Goal: Information Seeking & Learning: Learn about a topic

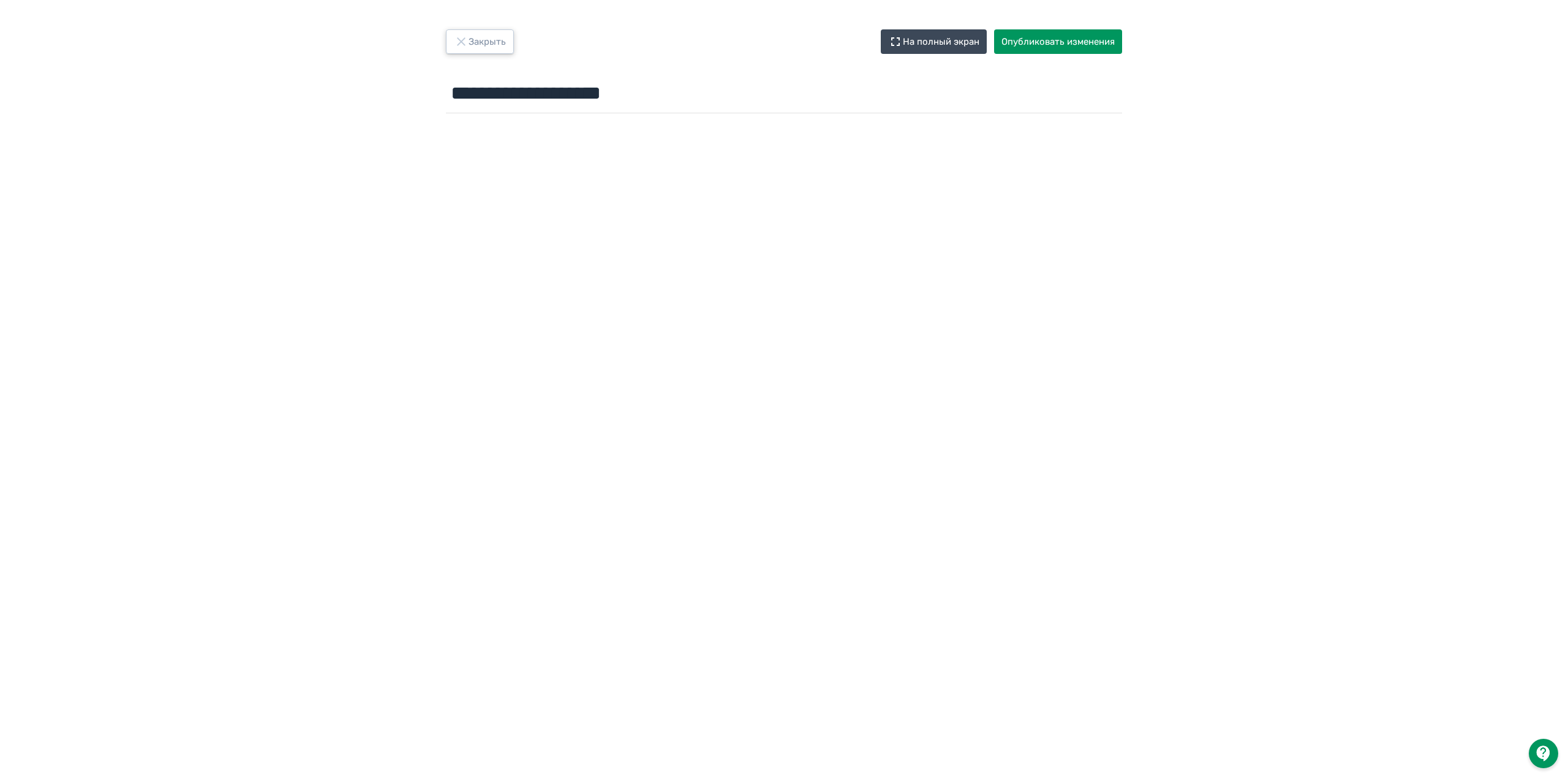
click at [474, 49] on button "Закрыть" at bounding box center [479, 41] width 68 height 25
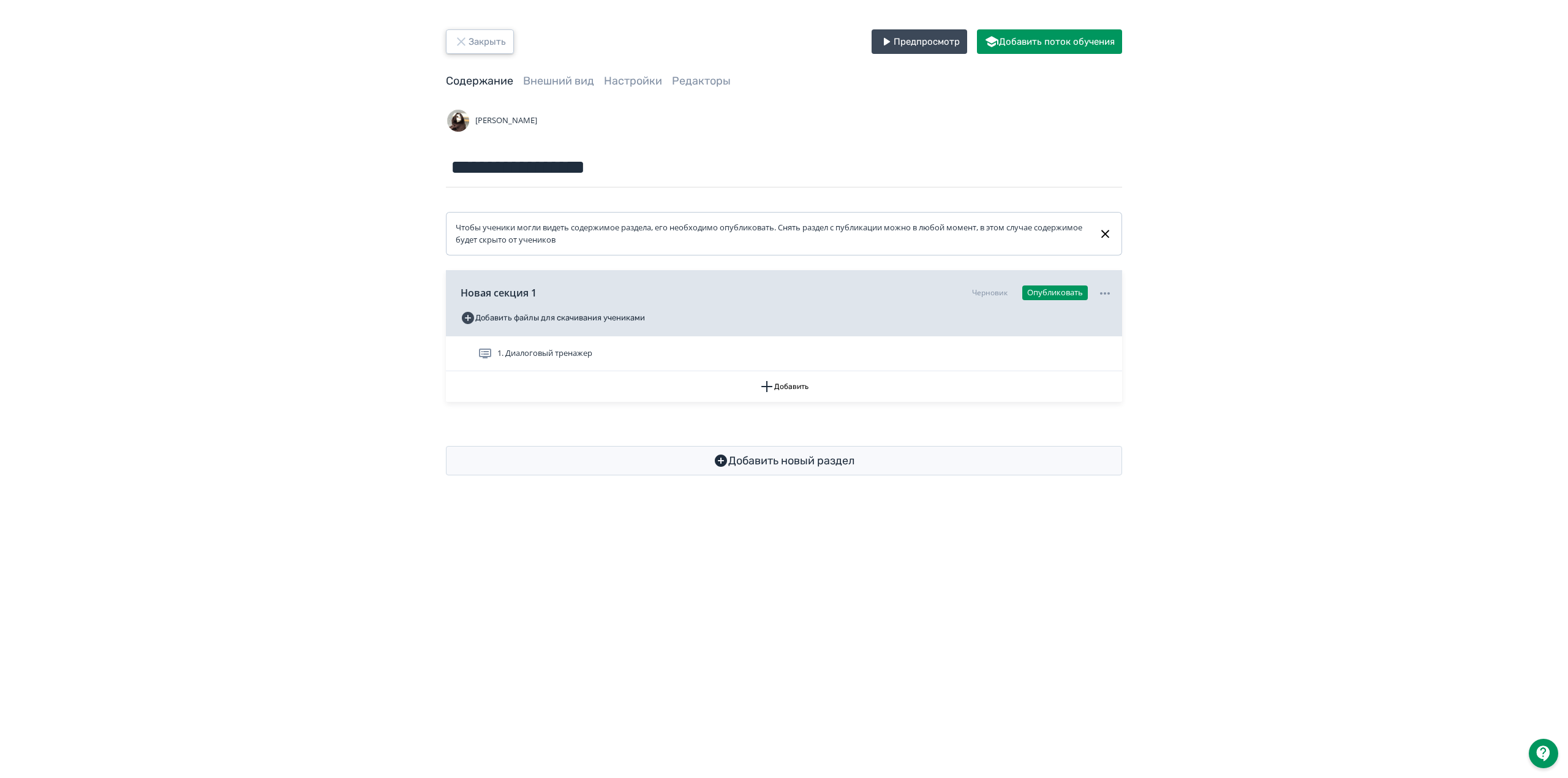
click at [495, 41] on button "Закрыть" at bounding box center [479, 41] width 68 height 25
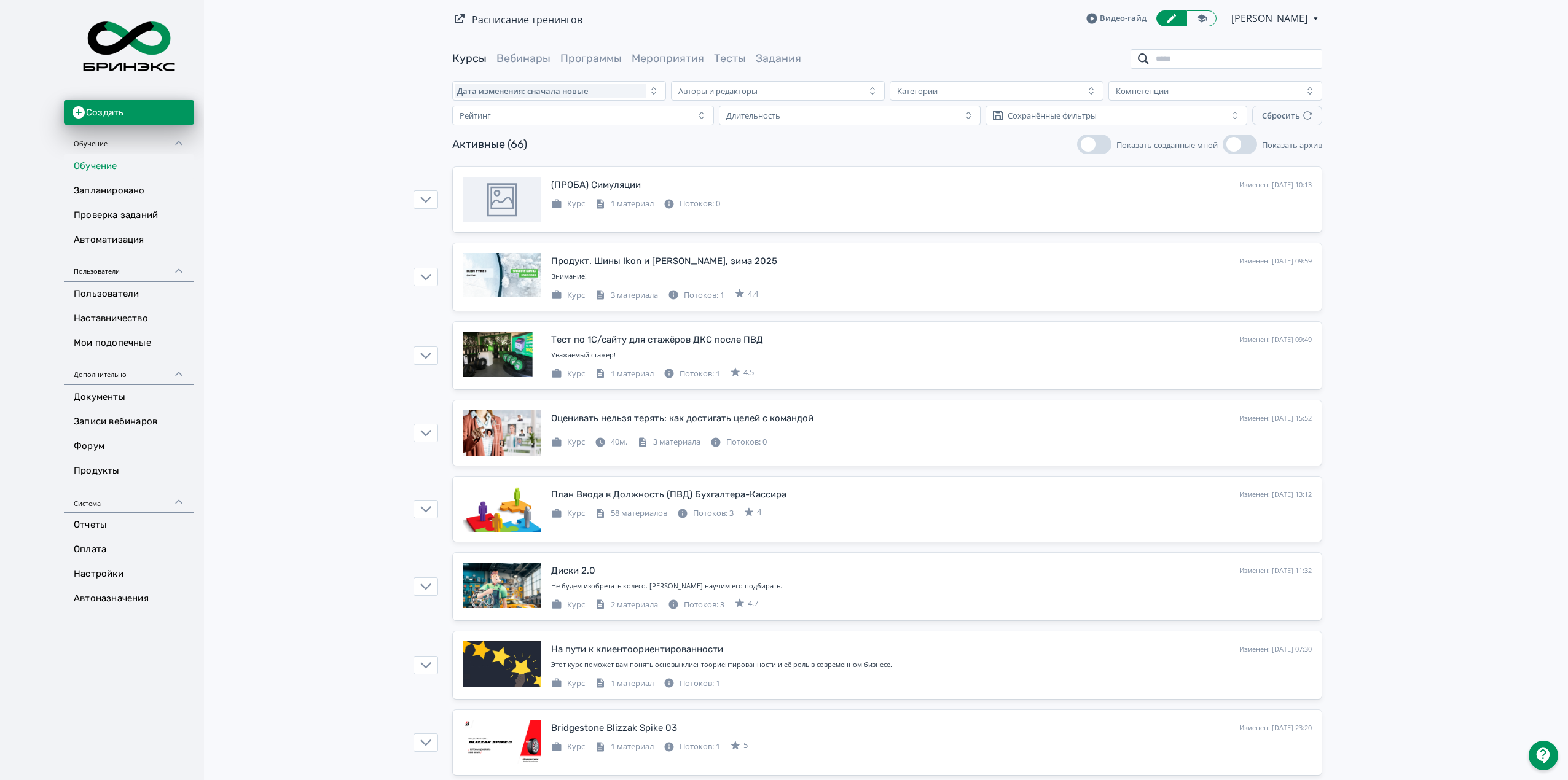
click at [1249, 59] on input "search" at bounding box center [1226, 59] width 192 height 19
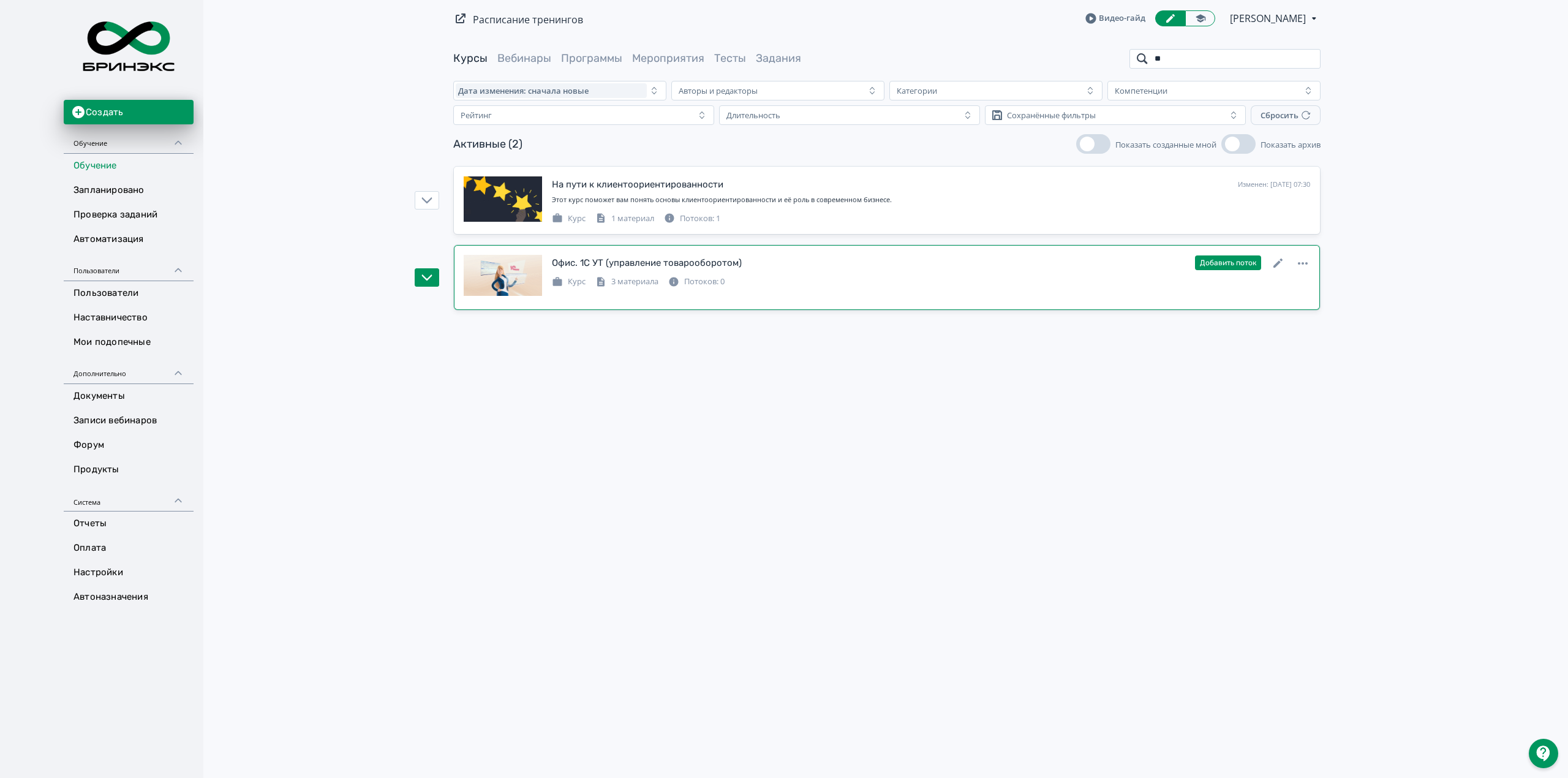
type input "**"
click at [737, 278] on div "Курс 3 материала Потоков: 0" at bounding box center [931, 280] width 758 height 15
click at [1279, 269] on icon at bounding box center [1278, 263] width 15 height 15
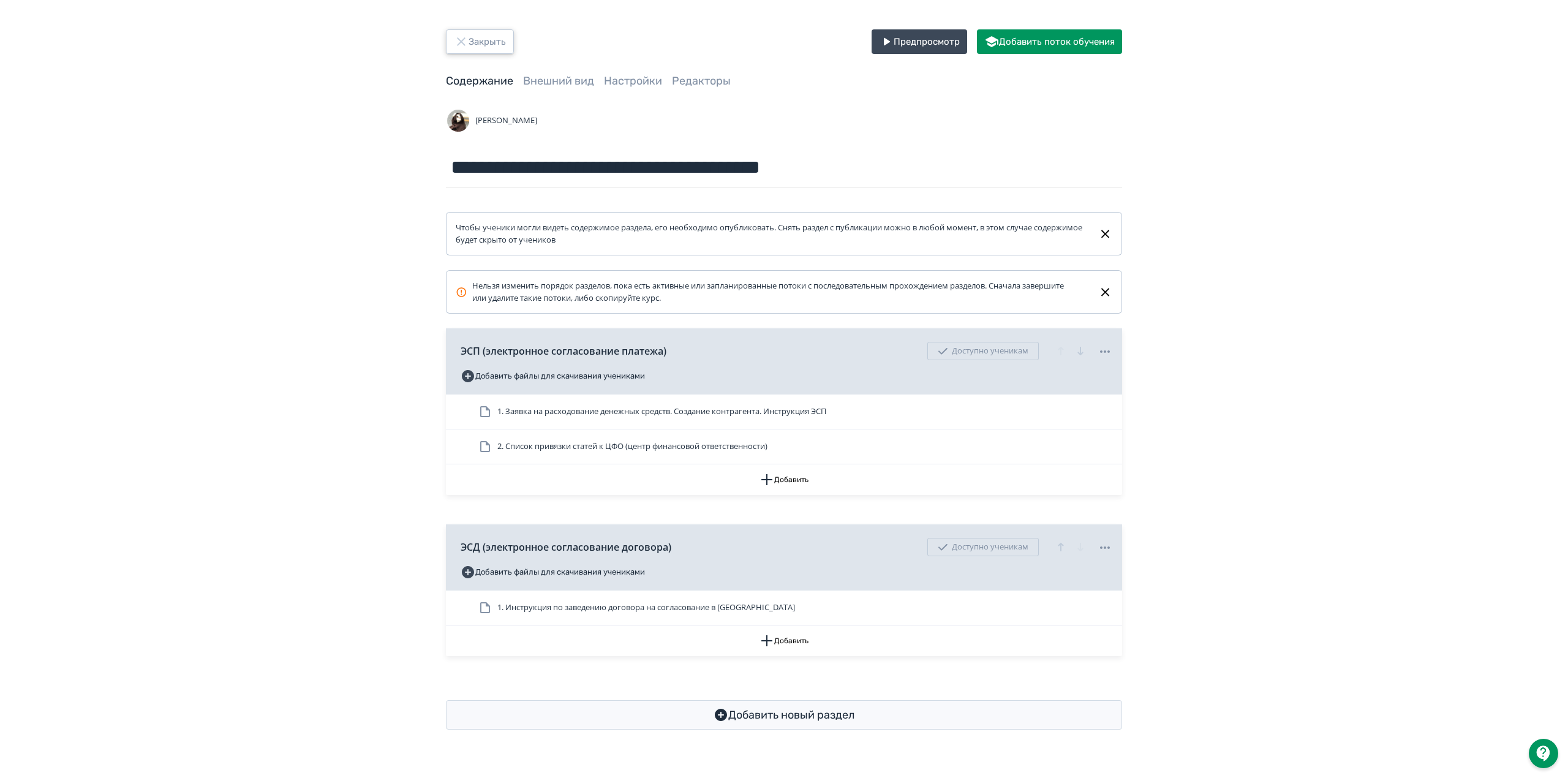
click at [481, 38] on button "Закрыть" at bounding box center [479, 41] width 68 height 25
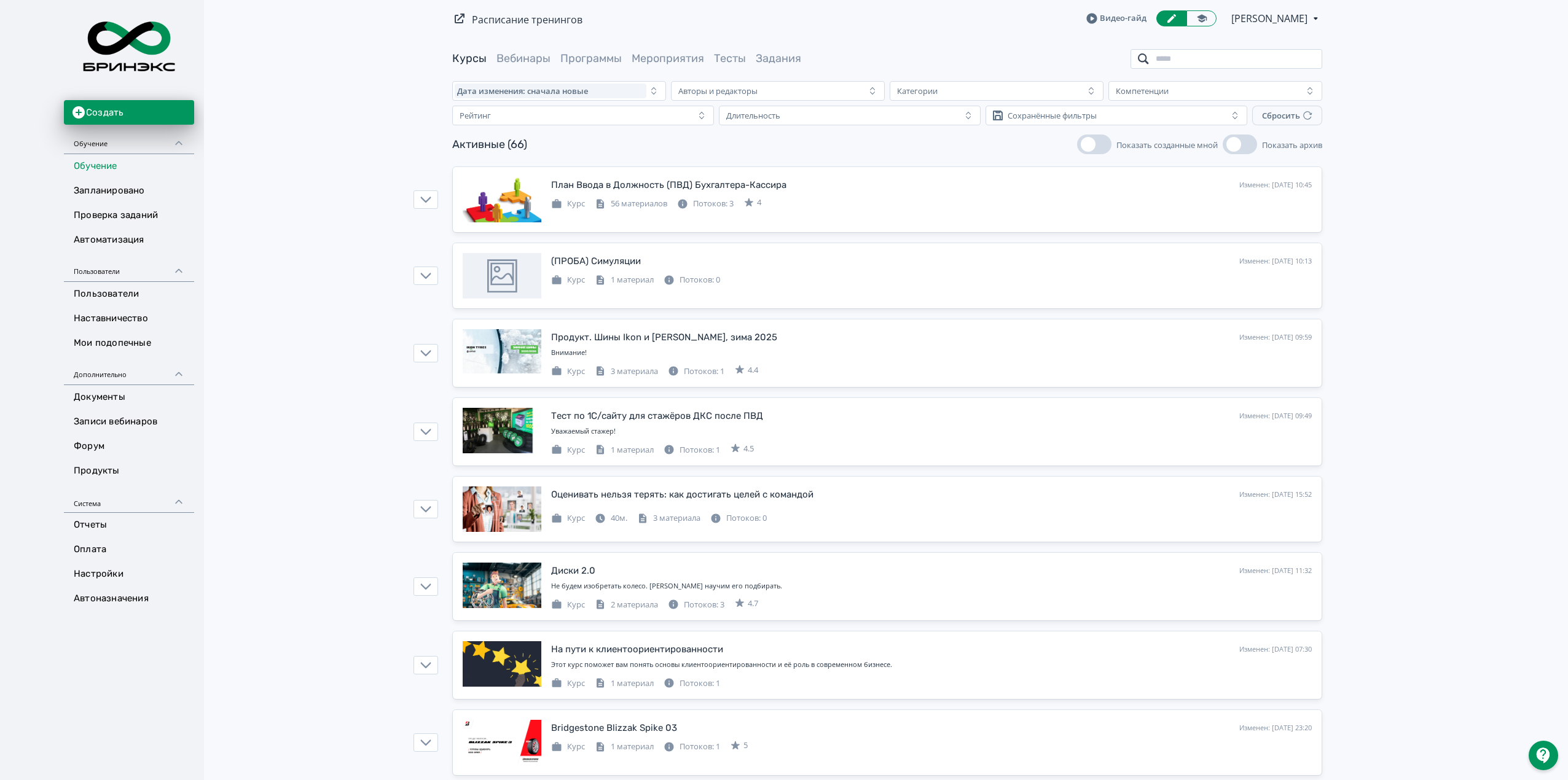
click at [1238, 59] on input "search" at bounding box center [1226, 59] width 192 height 19
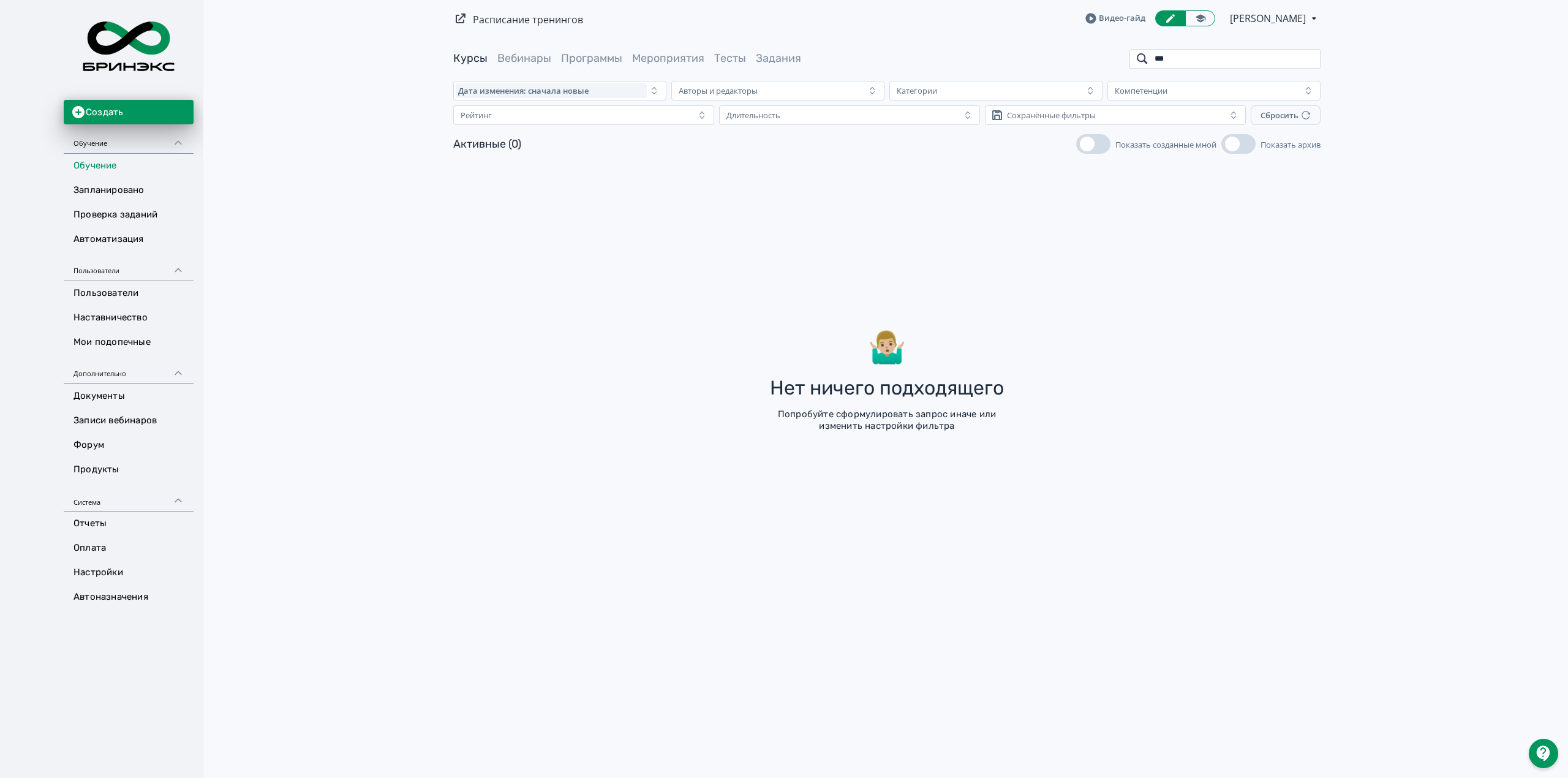
drag, startPoint x: 1165, startPoint y: 59, endPoint x: 1101, endPoint y: 51, distance: 64.5
click at [1101, 51] on div "Курсы Вебинары Программы Мероприятия Тесты Задания ***" at bounding box center [887, 59] width 868 height 19
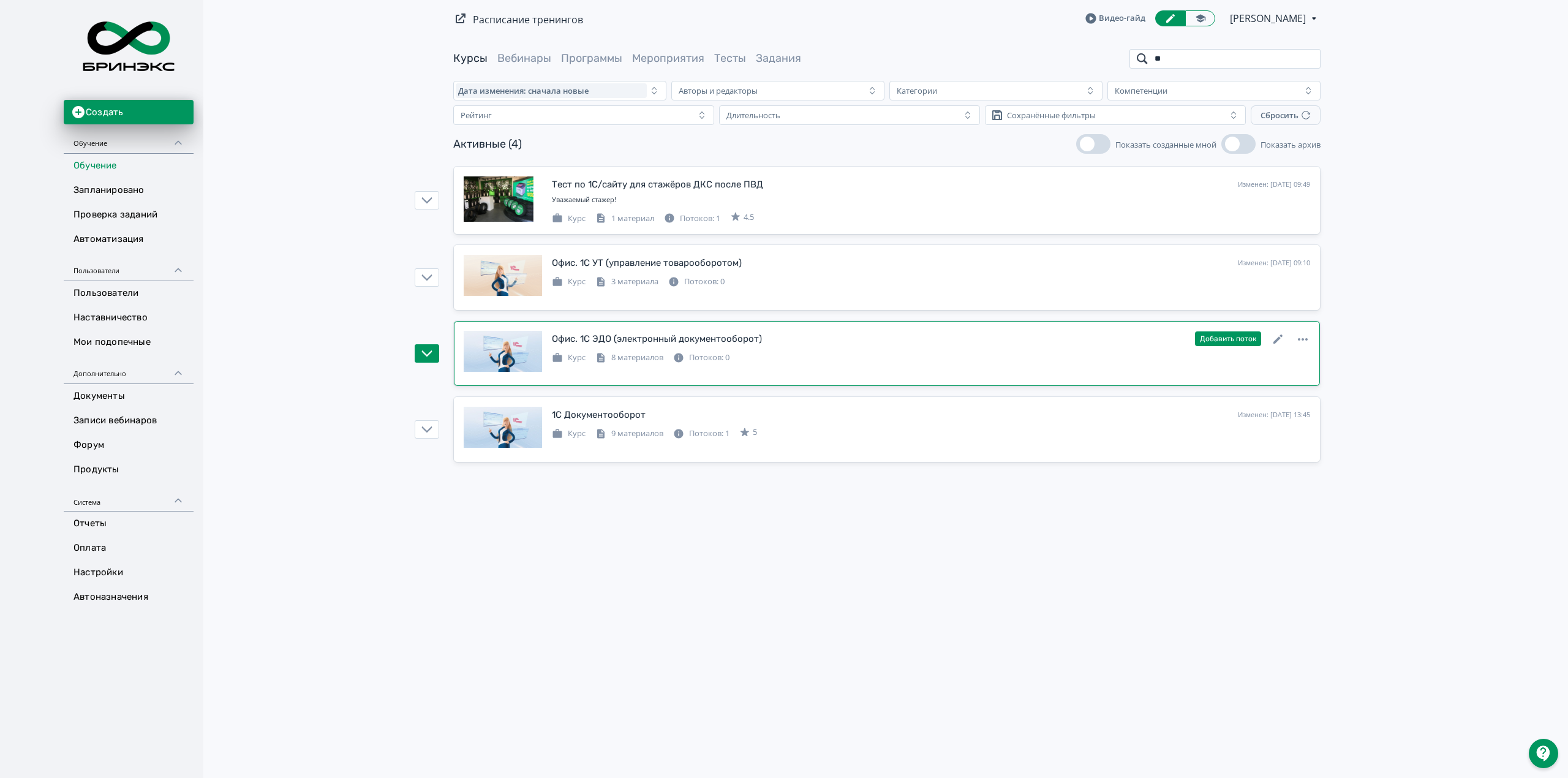
type input "**"
click at [715, 339] on div "Офис. 1С ЭДО (электронный документооборот)" at bounding box center [657, 339] width 211 height 14
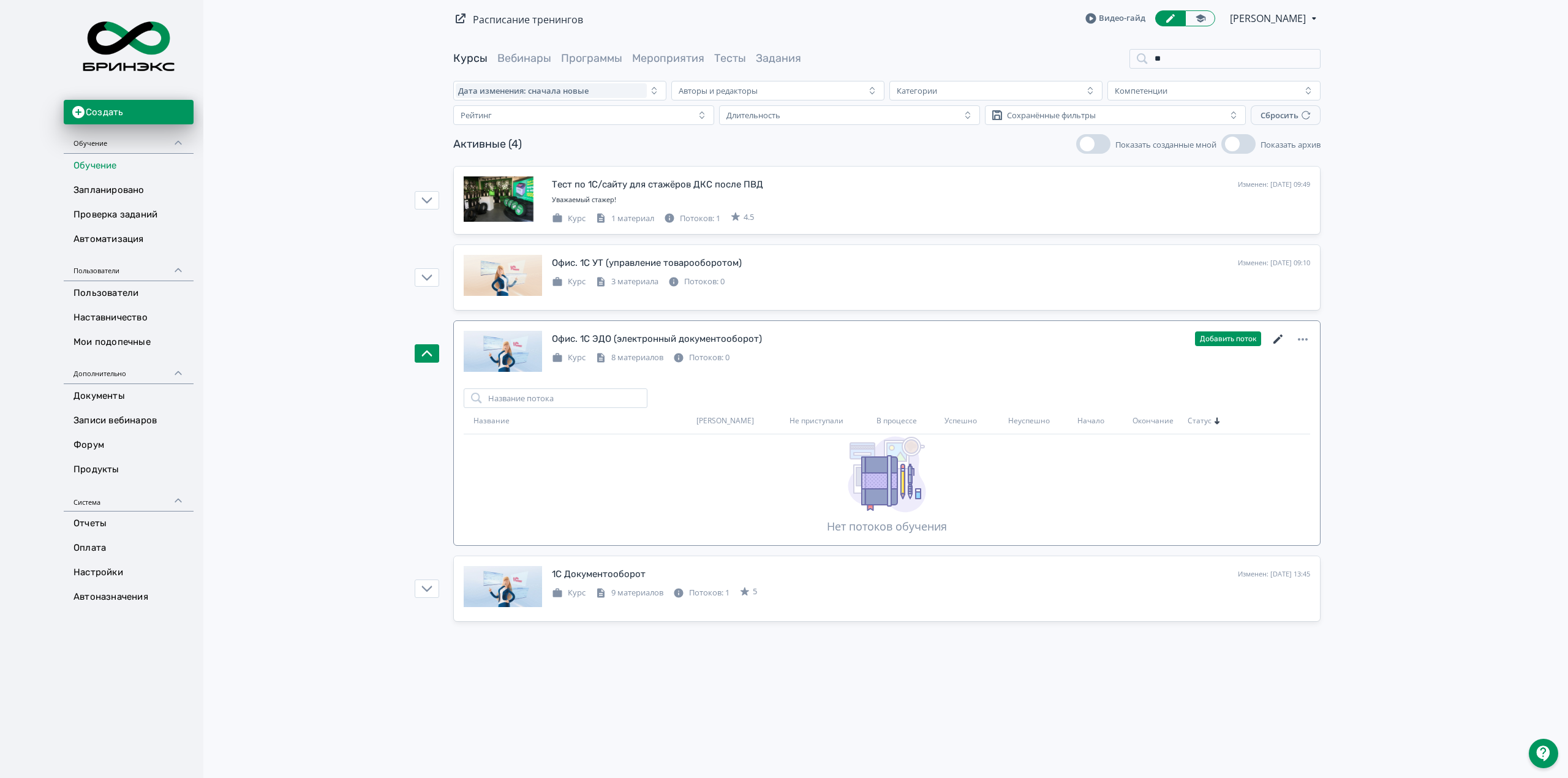
click at [1274, 338] on icon at bounding box center [1278, 339] width 15 height 15
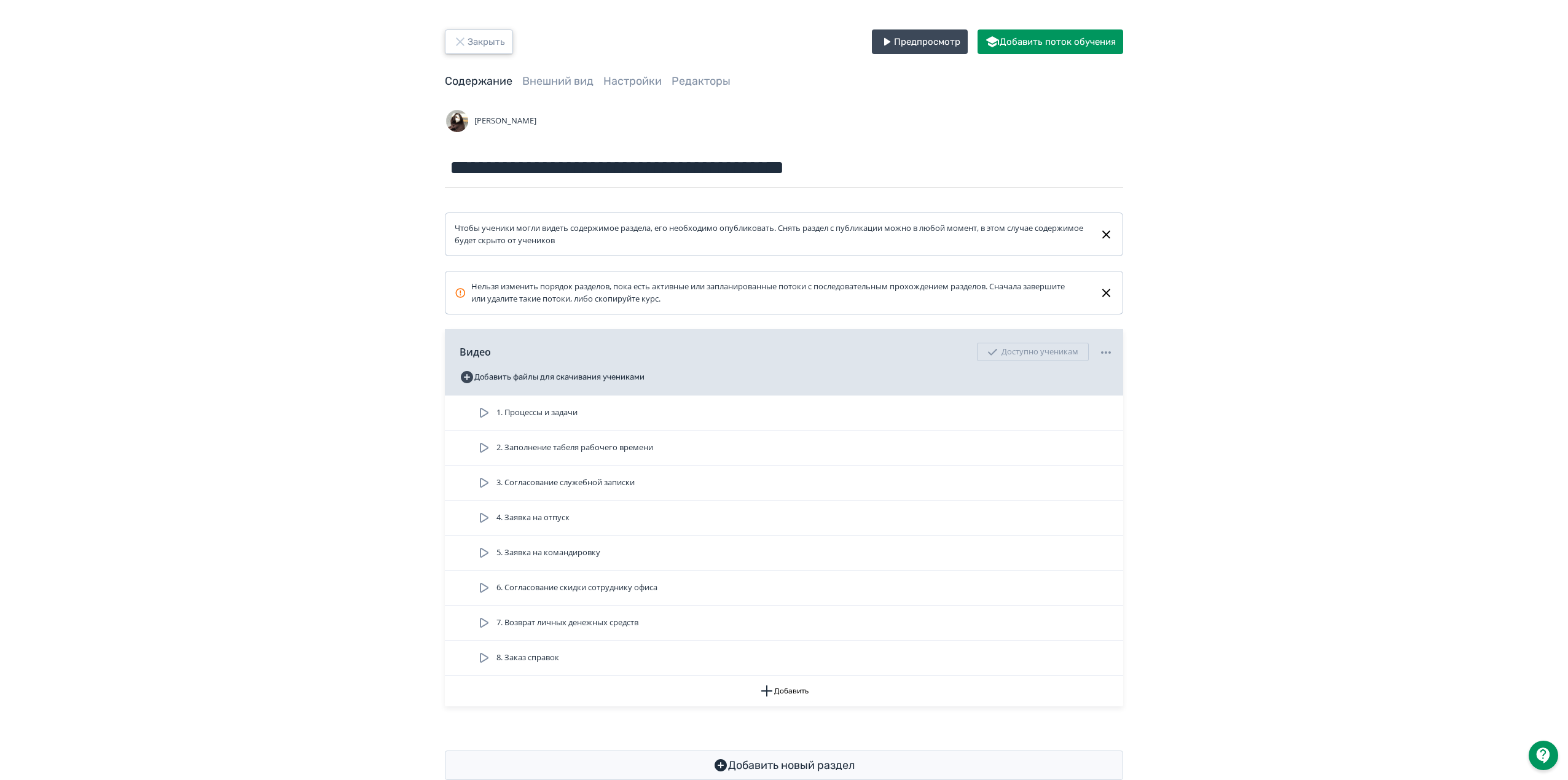
click at [478, 40] on button "Закрыть" at bounding box center [478, 42] width 68 height 25
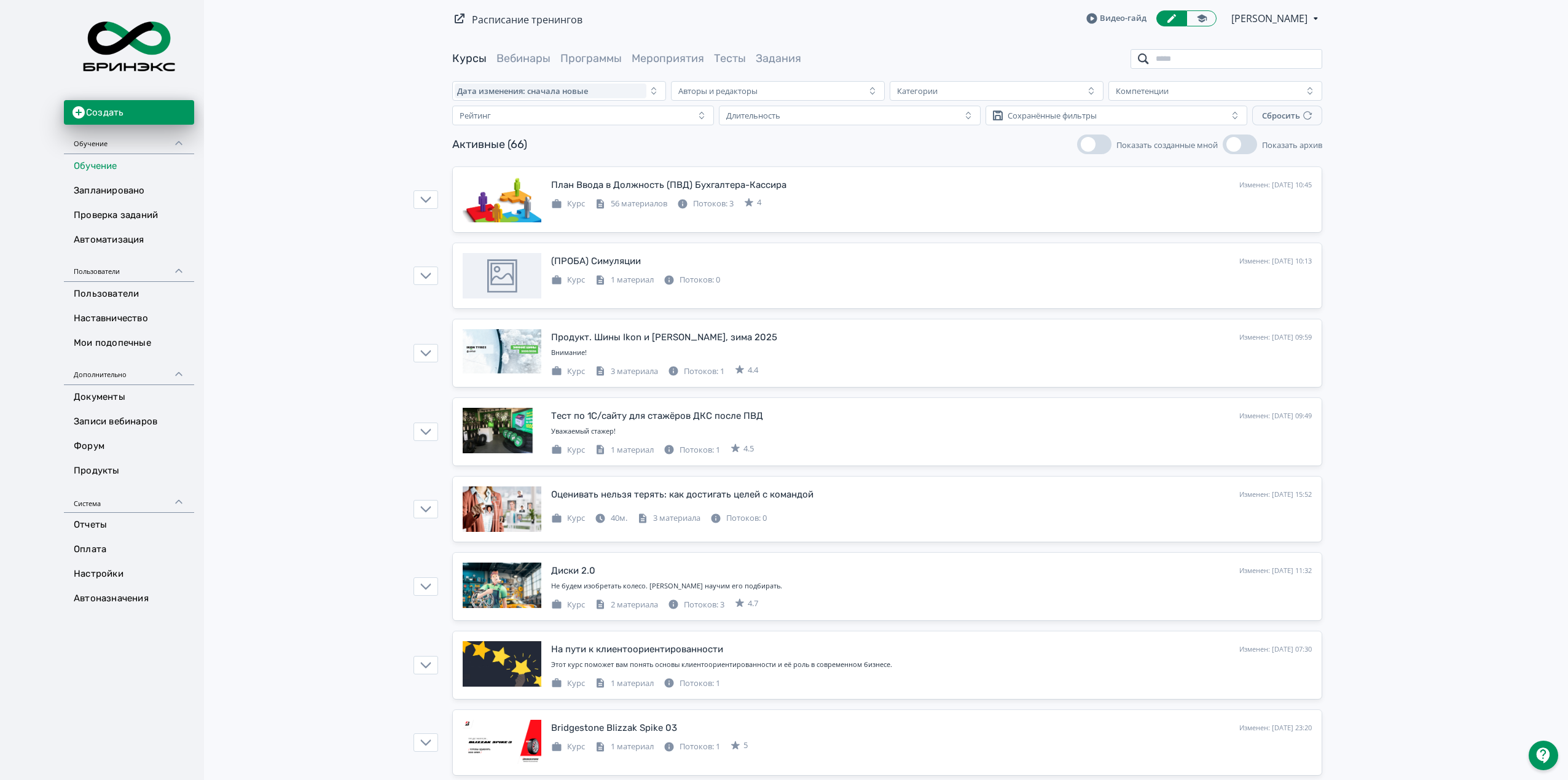
click at [1238, 65] on input "search" at bounding box center [1226, 59] width 192 height 19
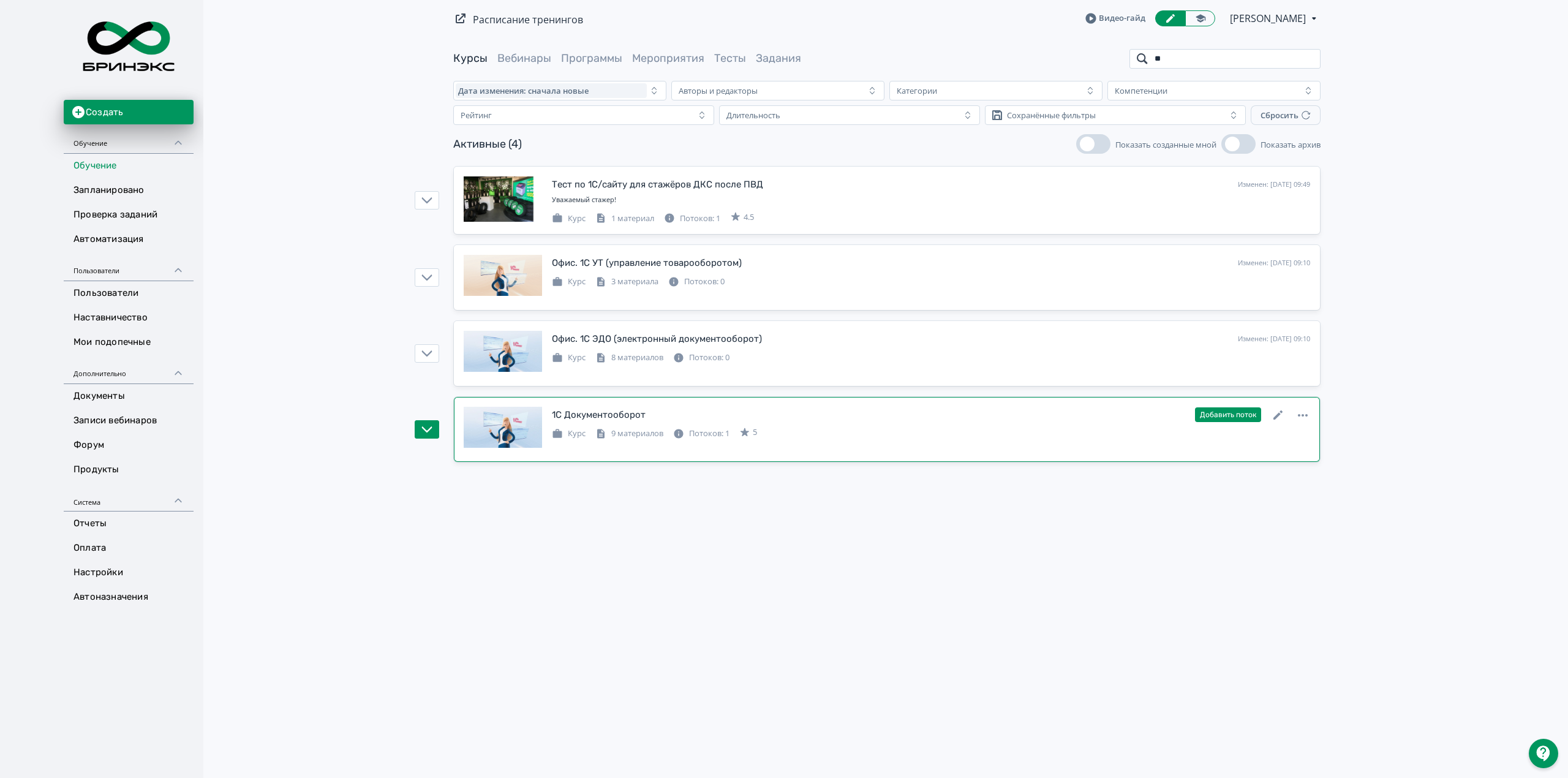
type input "**"
click at [946, 429] on div "Курс 9 материалов Потоков: 1 5" at bounding box center [931, 433] width 758 height 15
click at [1275, 418] on icon at bounding box center [1278, 415] width 15 height 15
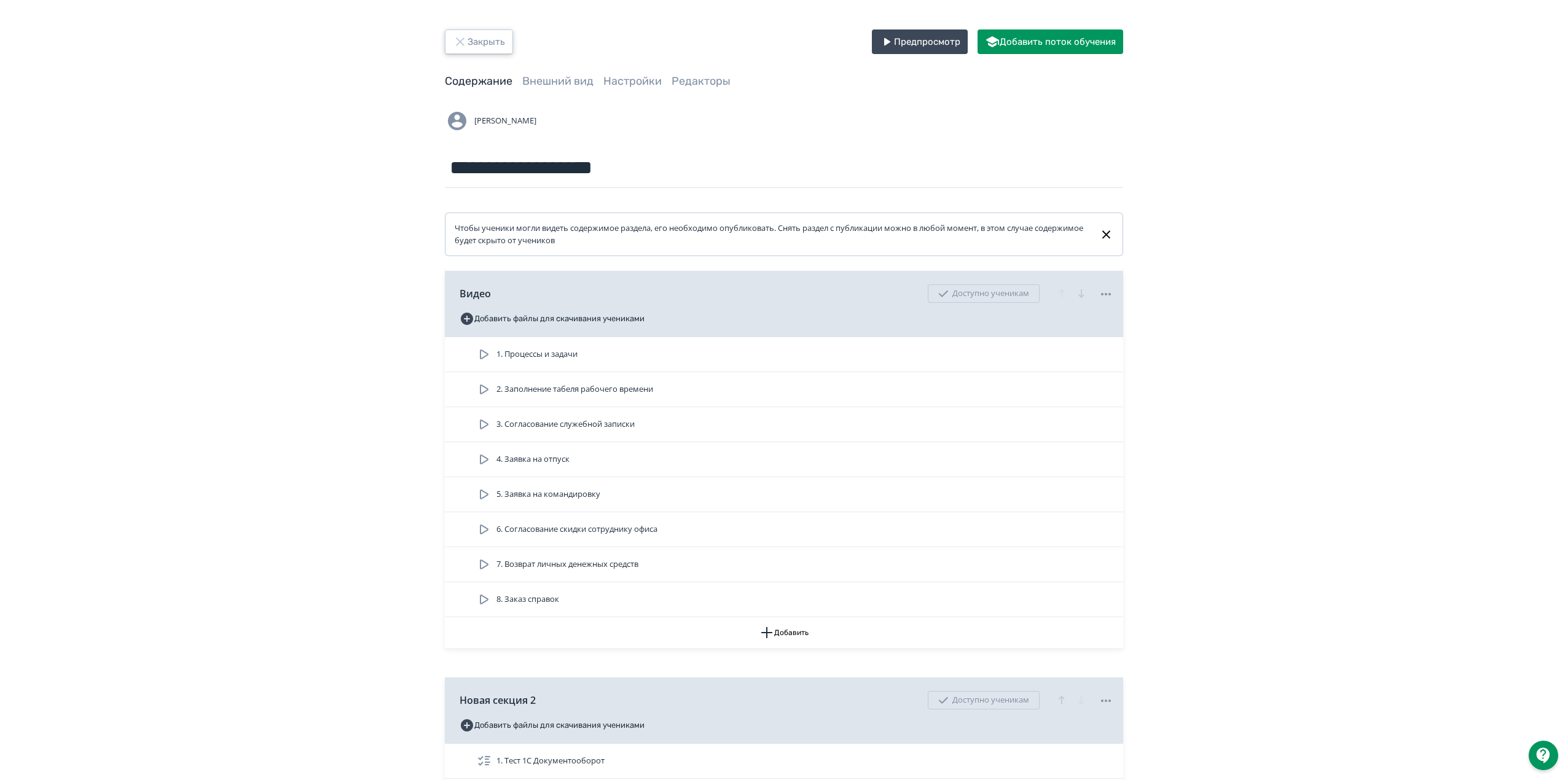
click at [467, 50] on button "Закрыть" at bounding box center [478, 42] width 68 height 25
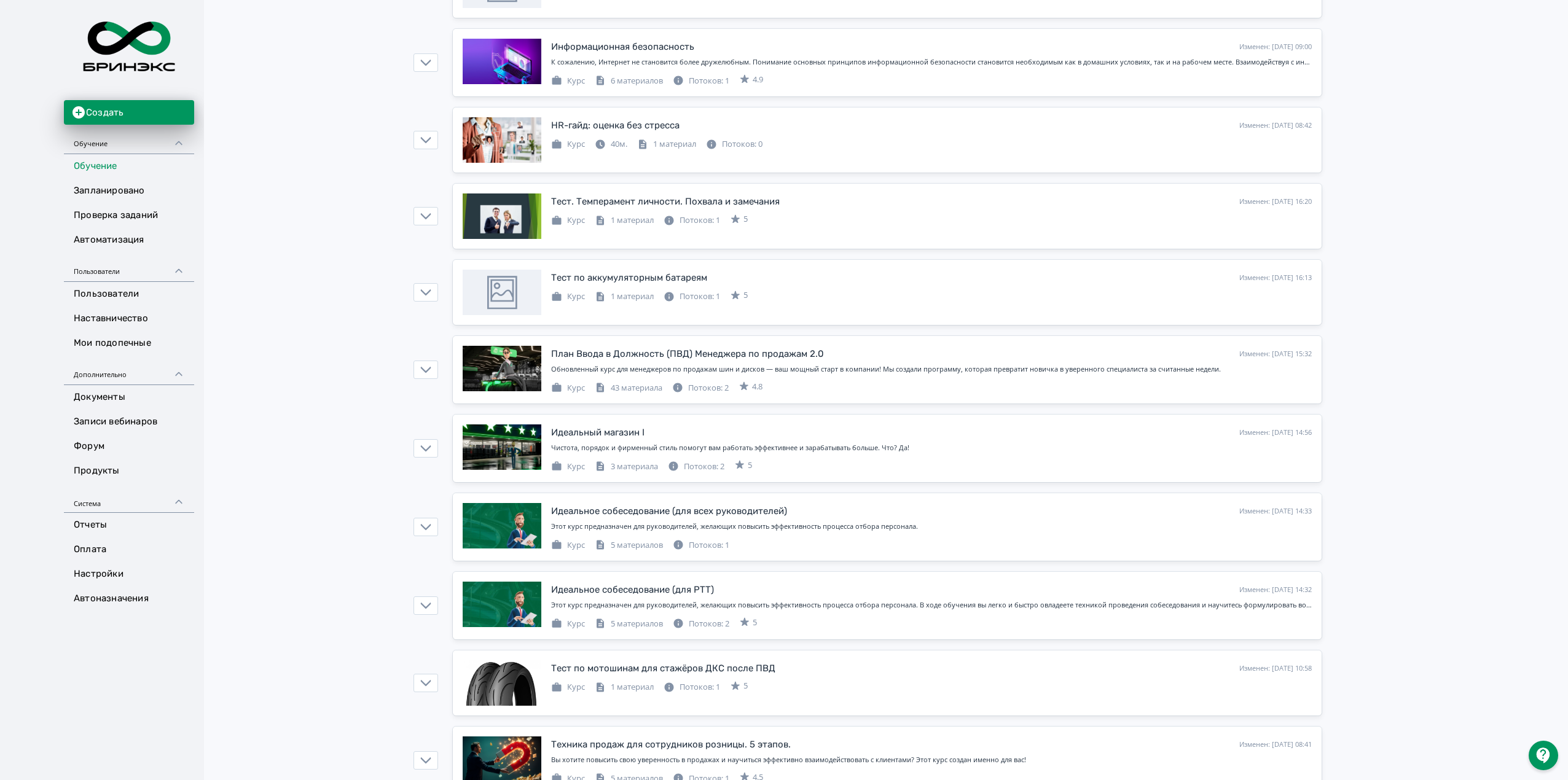
scroll to position [1965, 0]
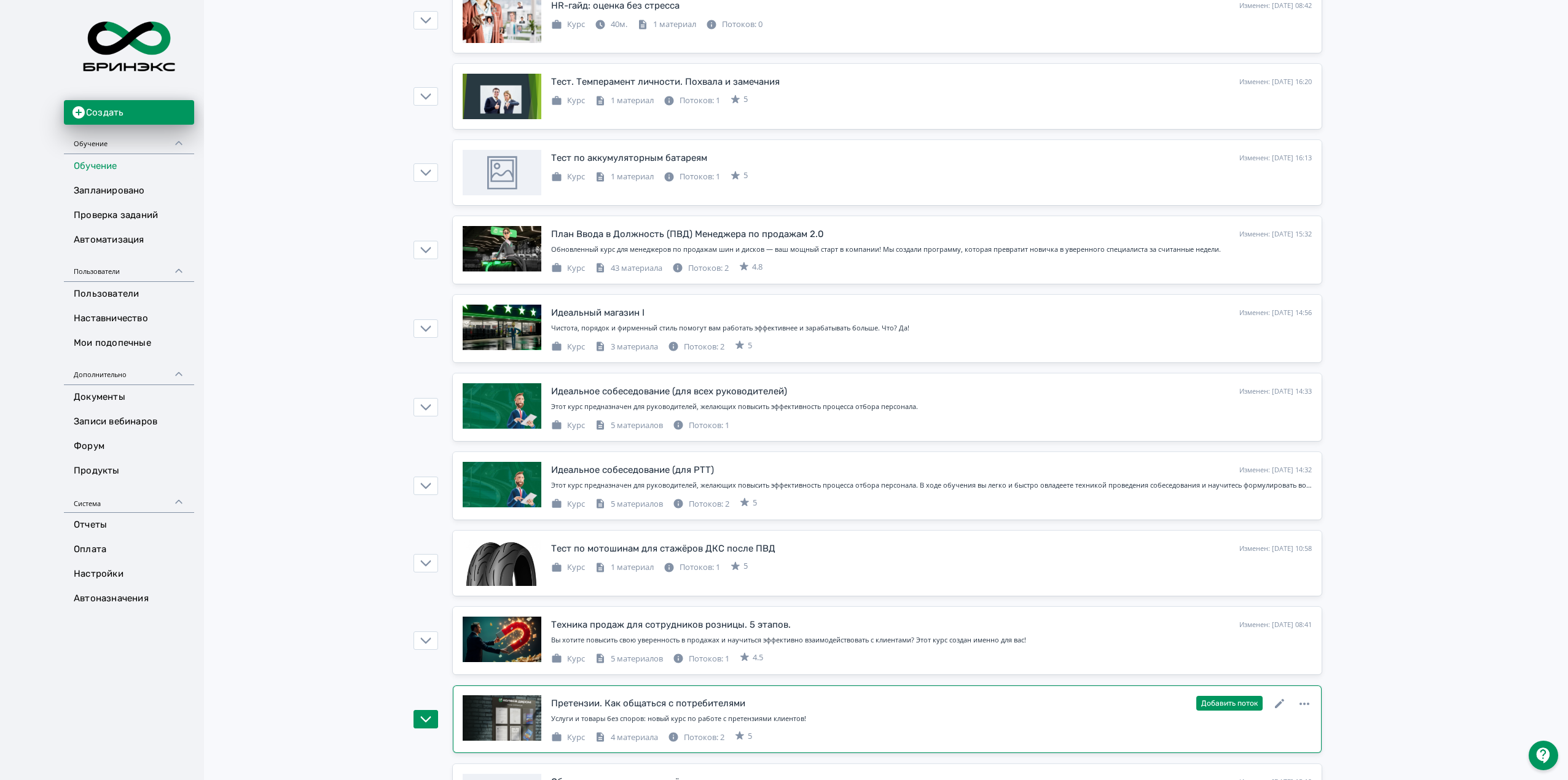
click at [748, 729] on div "Услуги и товары без споров: новый курс по работе с претензиями клиентов!" at bounding box center [931, 721] width 761 height 15
click at [822, 724] on div "Услуги и товары без споров: новый курс по работе с претензиями клиентов!" at bounding box center [931, 719] width 761 height 11
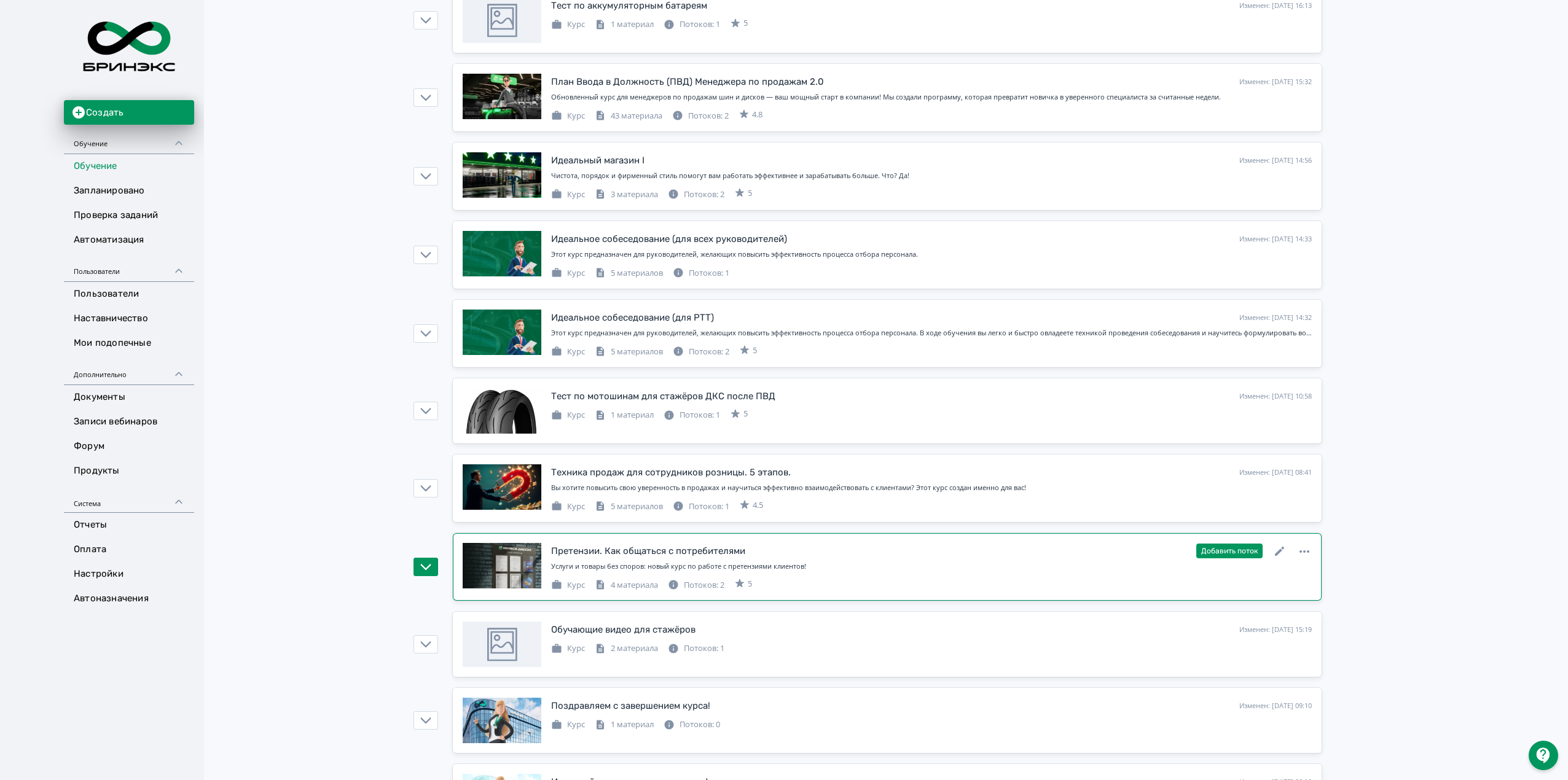
scroll to position [2129, 0]
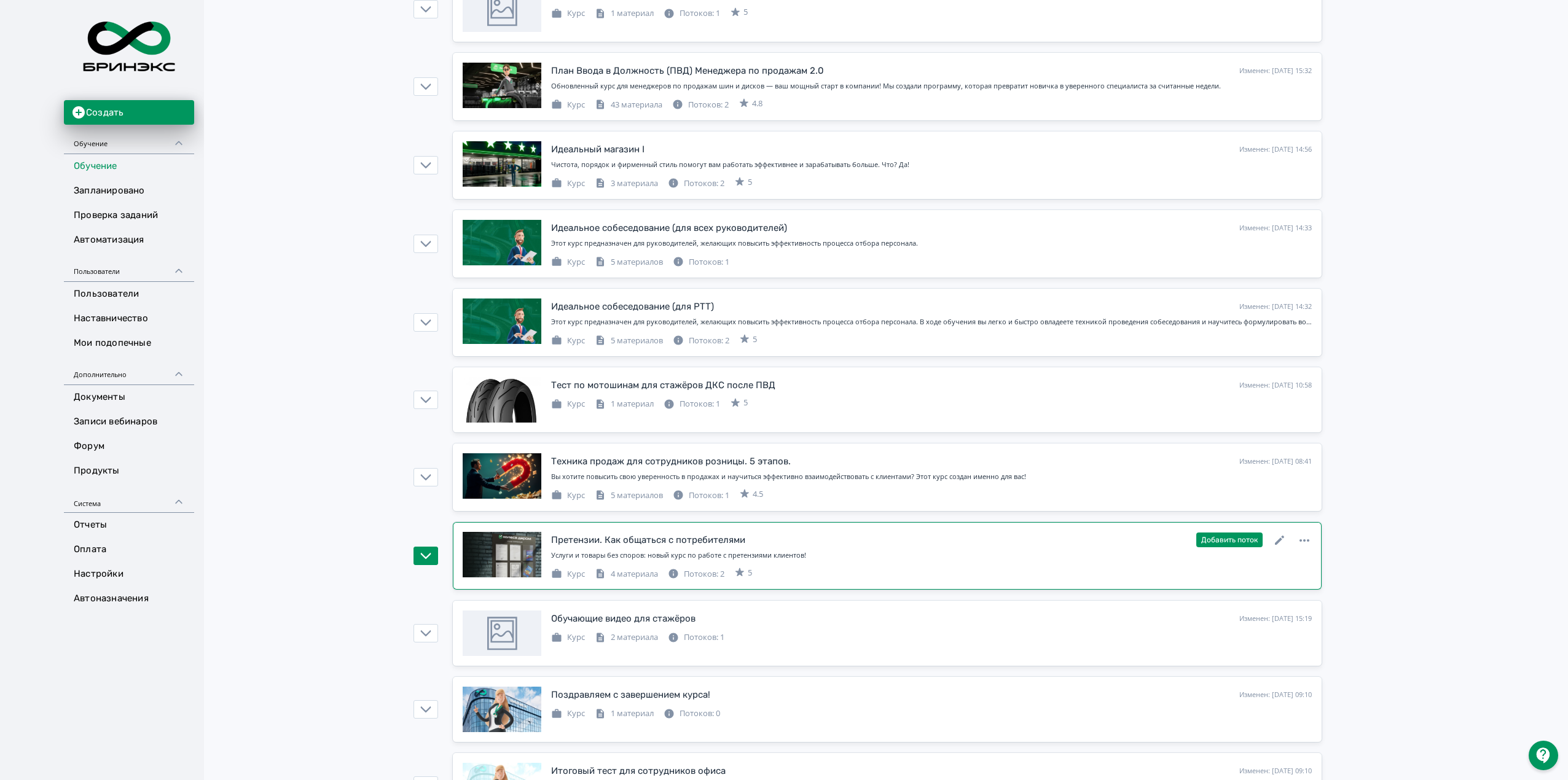
click at [595, 548] on div "Претензии. Как общаться с потребителями" at bounding box center [648, 541] width 194 height 14
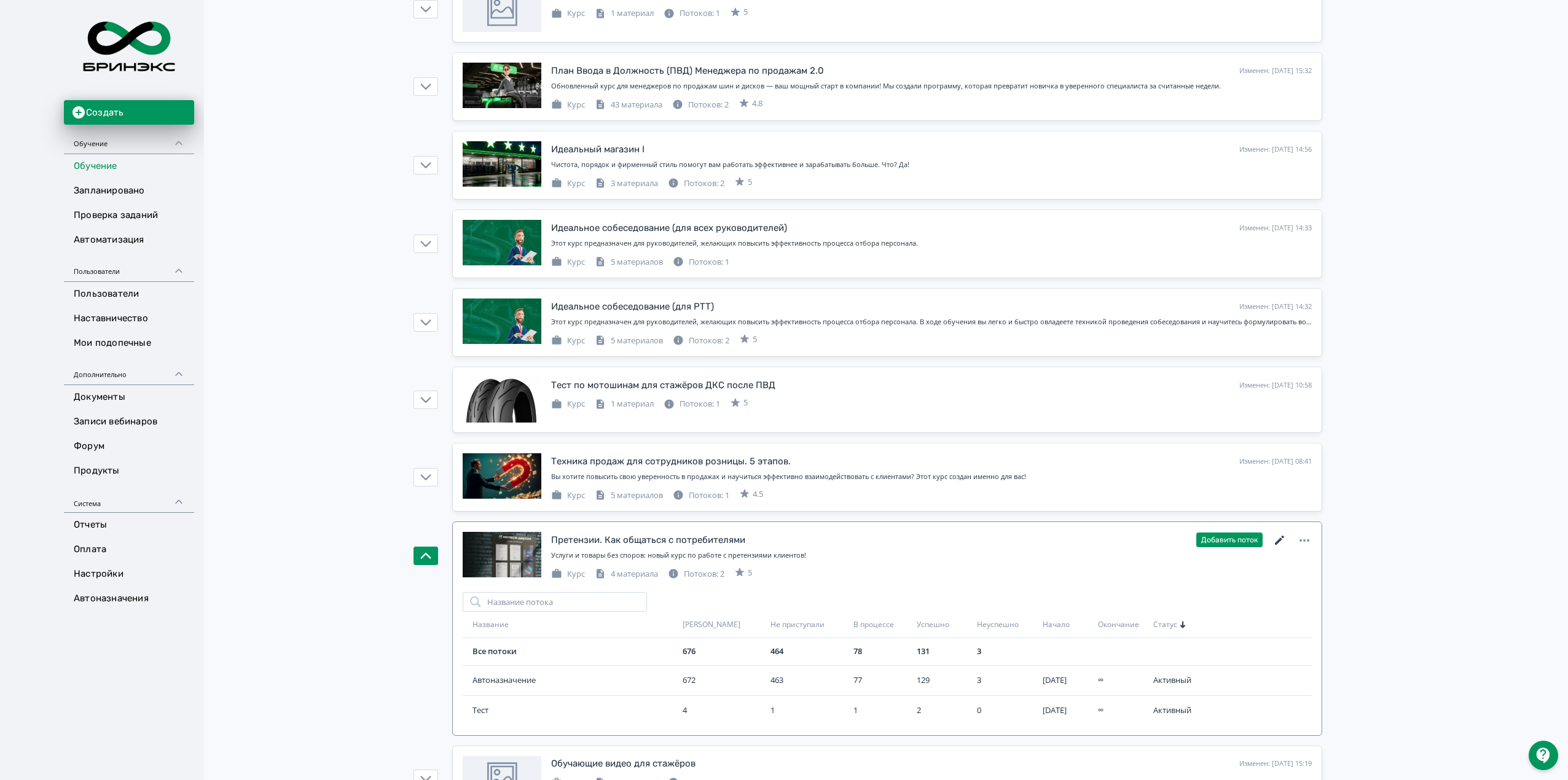
click at [1274, 548] on icon at bounding box center [1279, 541] width 15 height 15
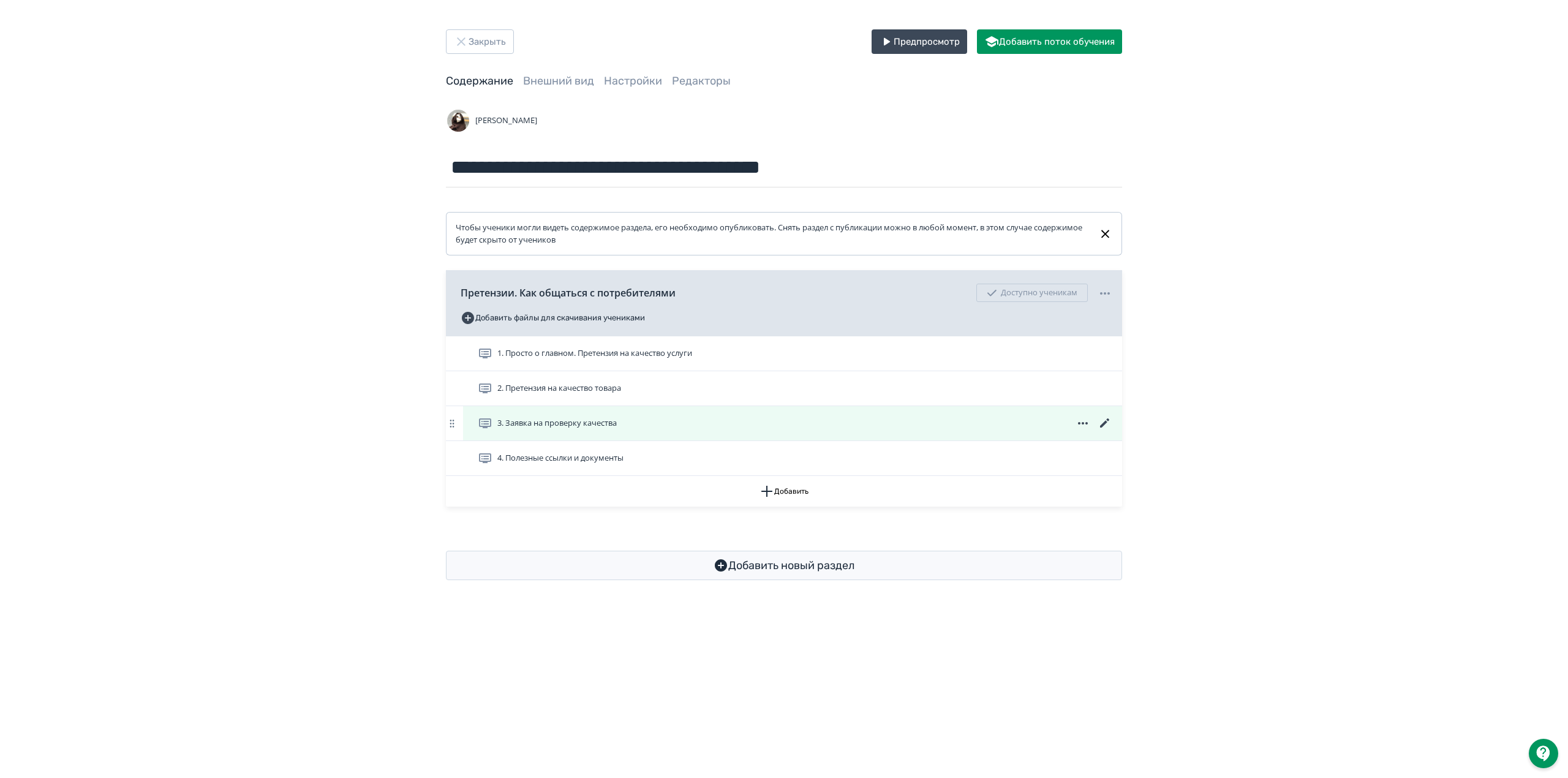
click at [591, 419] on span "3. Заявка на проверку качества" at bounding box center [558, 424] width 120 height 12
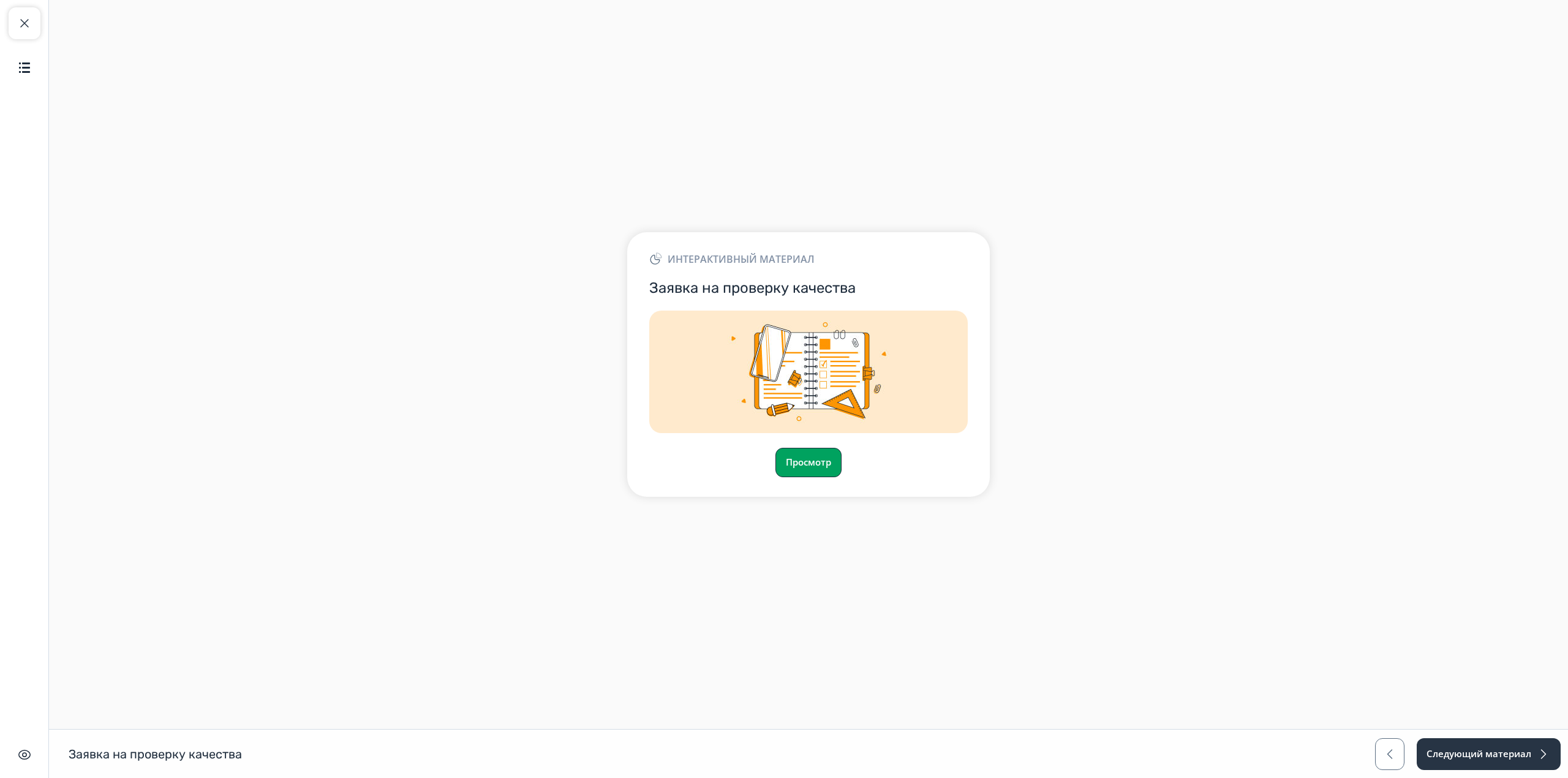
click at [788, 456] on button "Просмотр" at bounding box center [808, 462] width 66 height 29
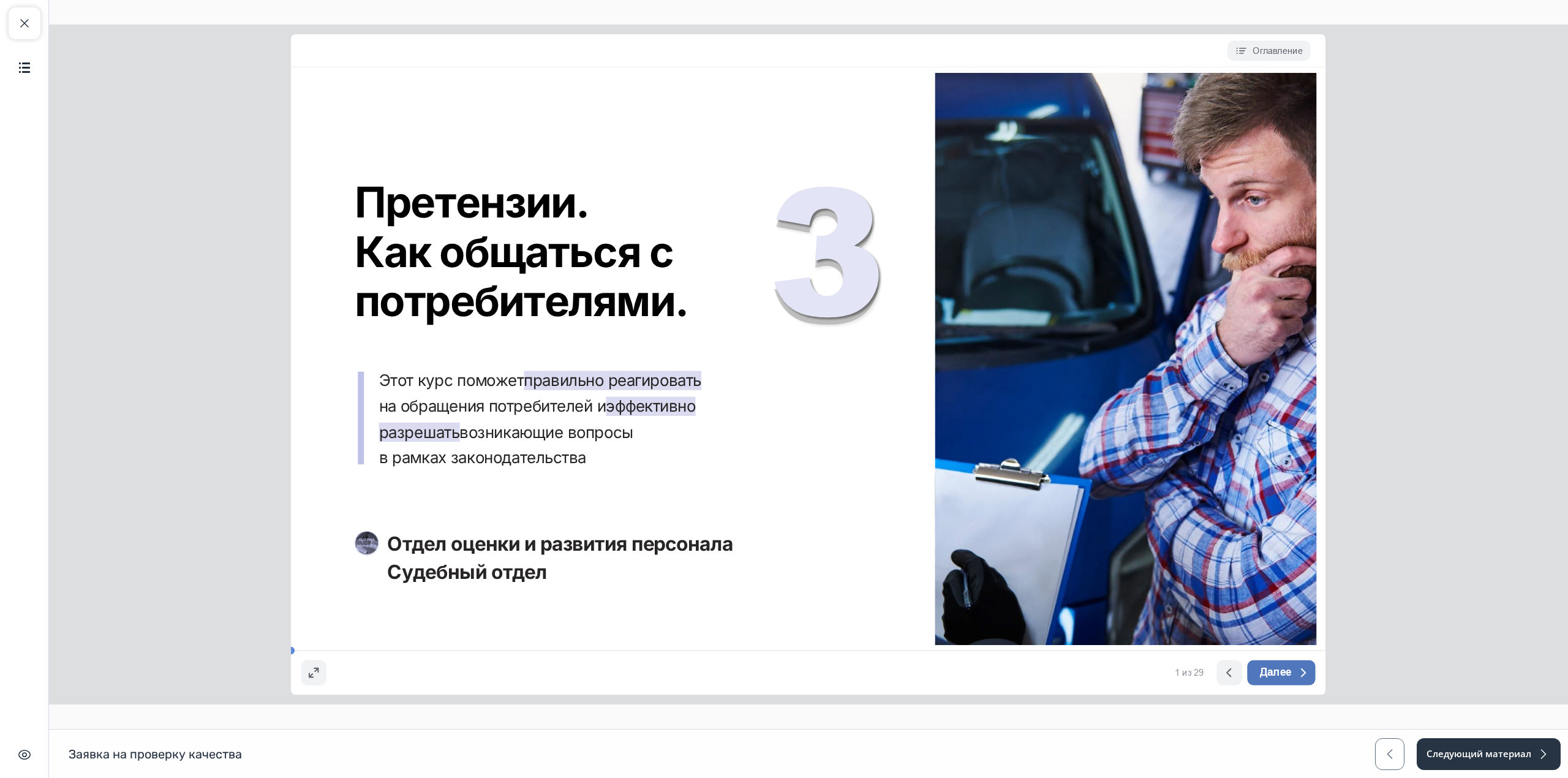
click at [1291, 677] on span "Далее" at bounding box center [1276, 673] width 32 height 13
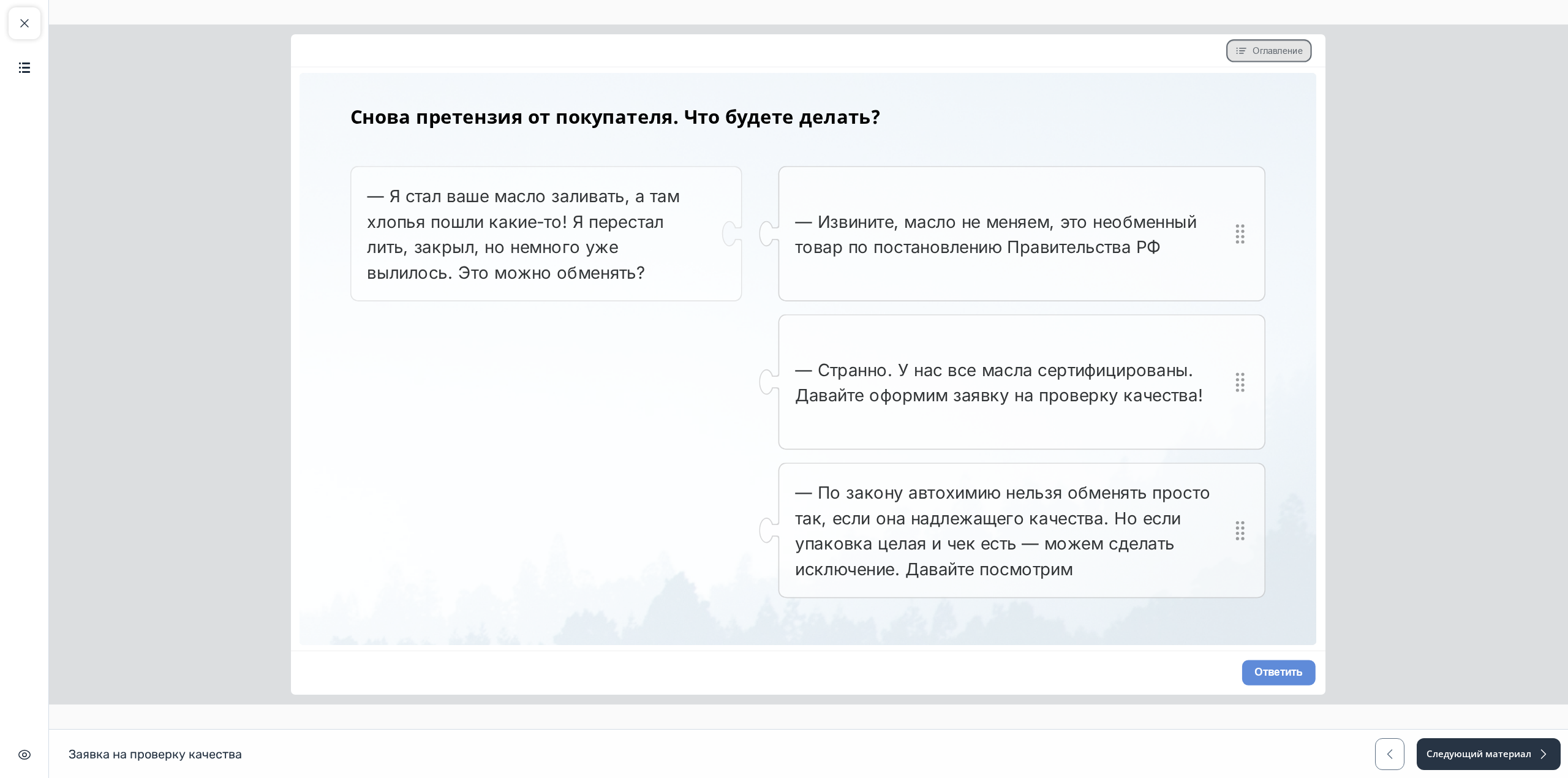
click at [1292, 51] on span "Оглавление" at bounding box center [1277, 50] width 50 height 13
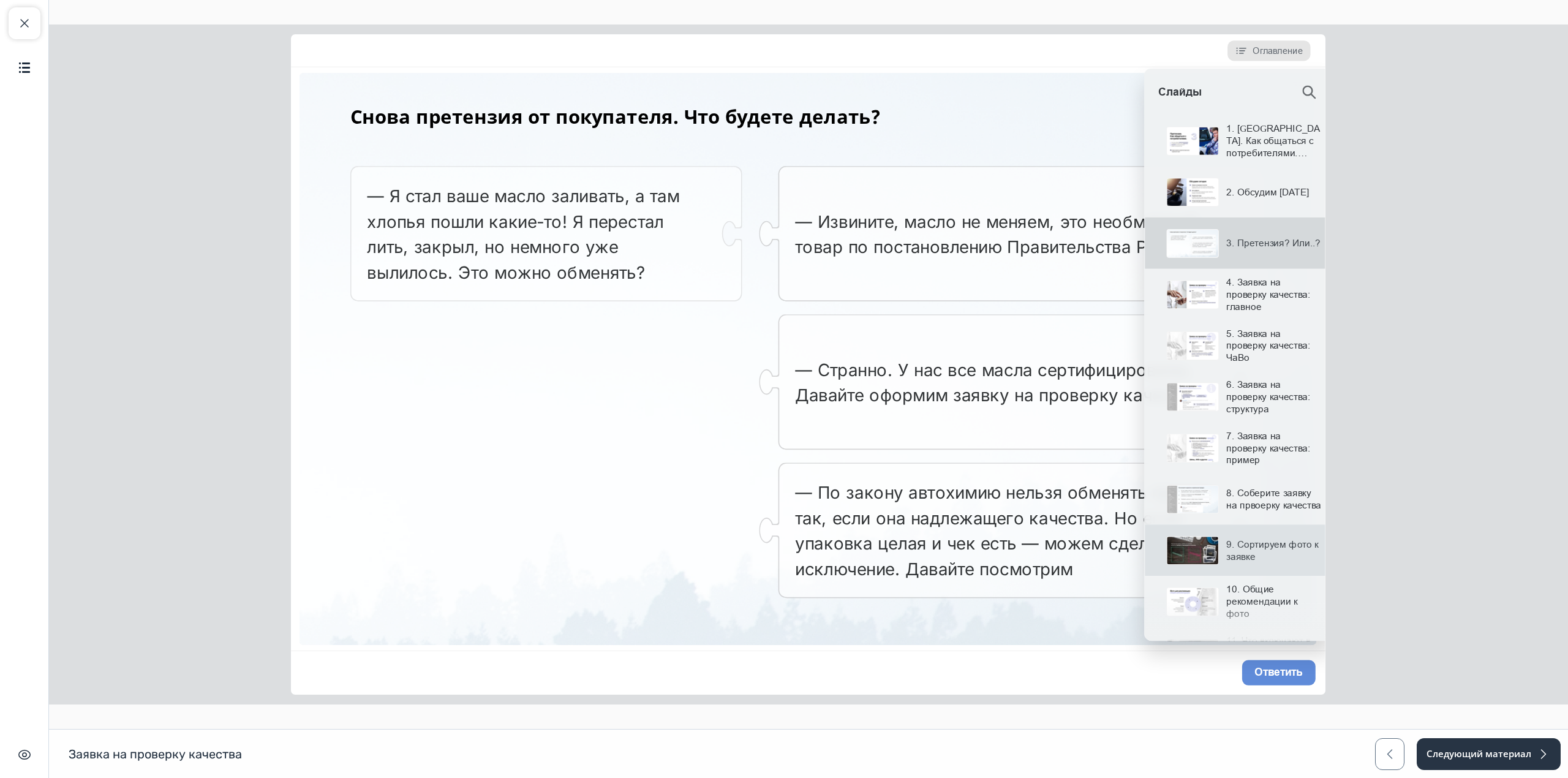
click at [1257, 554] on div "9. Сортируем фото к заявке" at bounding box center [1276, 551] width 114 height 25
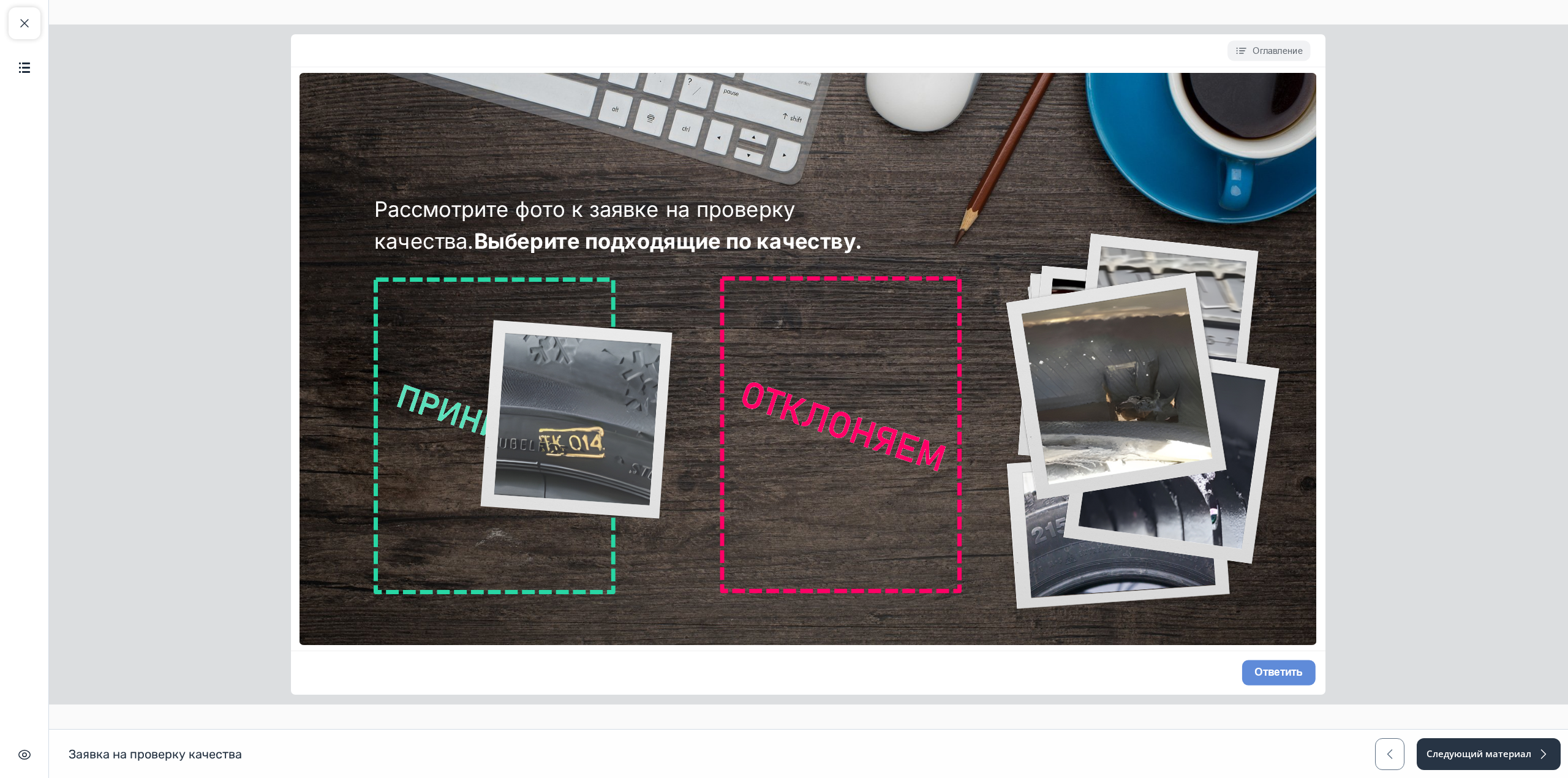
drag, startPoint x: 1163, startPoint y: 411, endPoint x: 388, endPoint y: 452, distance: 776.1
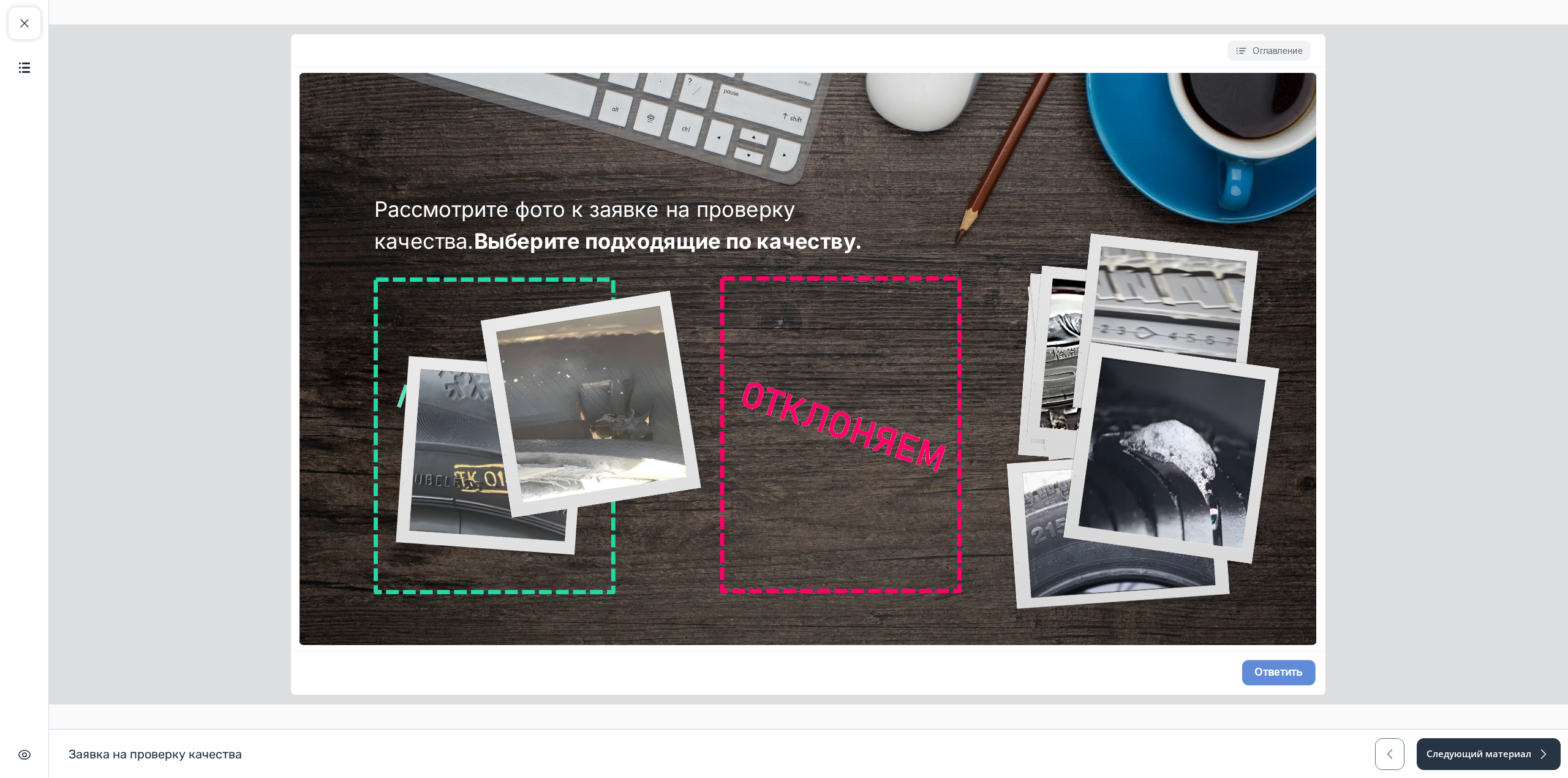
drag, startPoint x: 1128, startPoint y: 393, endPoint x: 427, endPoint y: 419, distance: 701.5
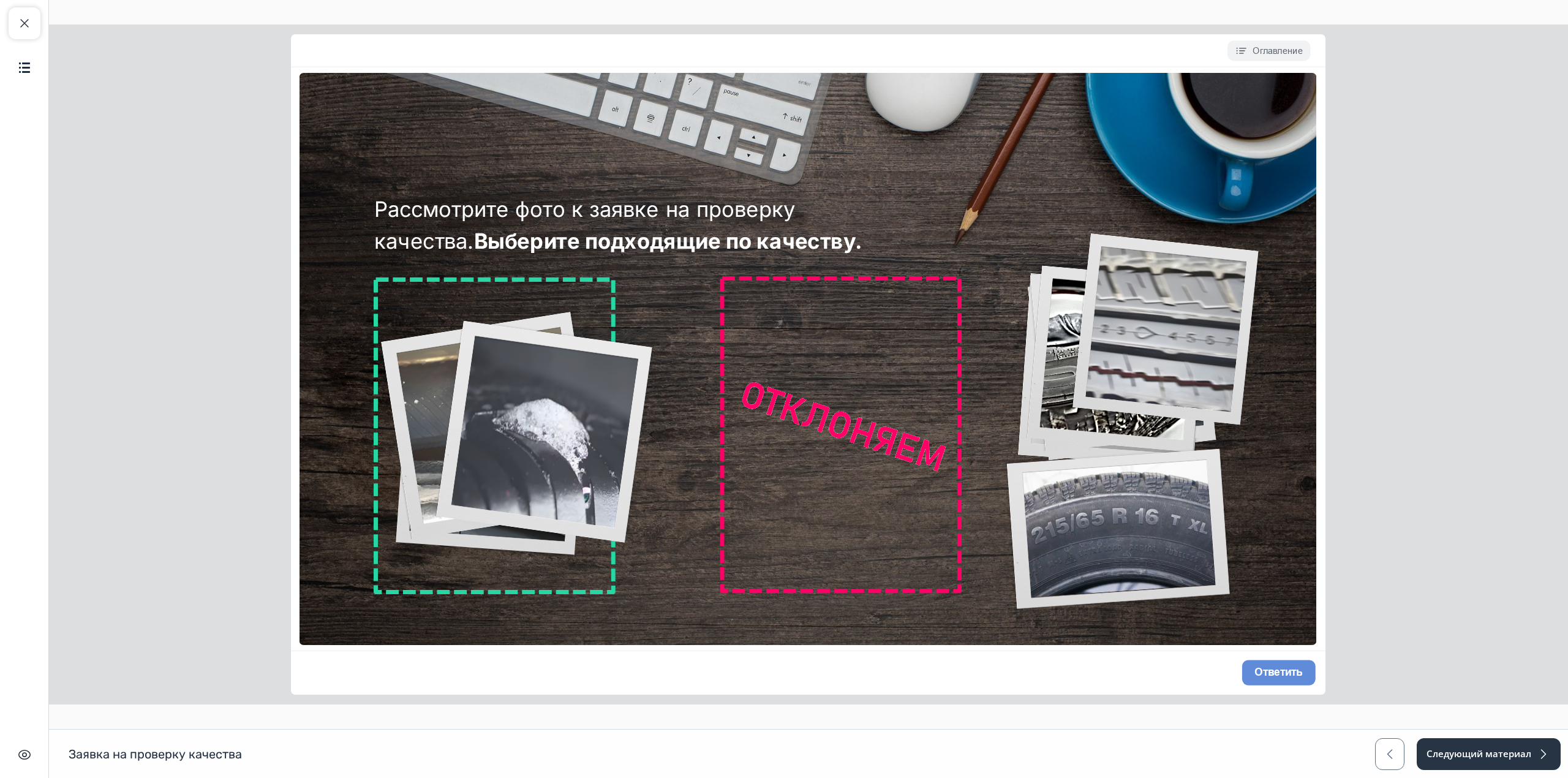
drag, startPoint x: 1209, startPoint y: 462, endPoint x: 359, endPoint y: 426, distance: 850.8
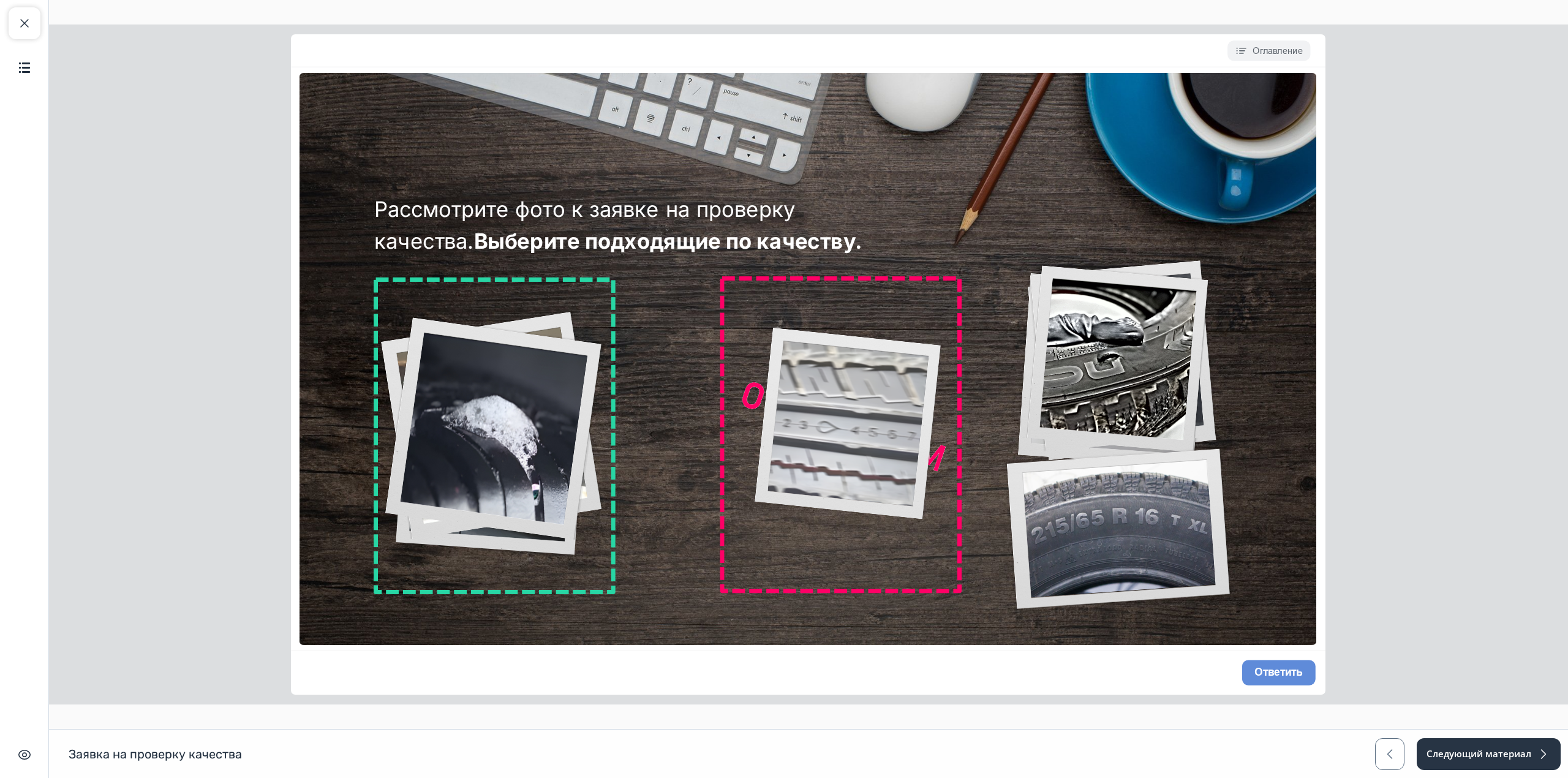
drag, startPoint x: 1197, startPoint y: 342, endPoint x: 797, endPoint y: 471, distance: 420.3
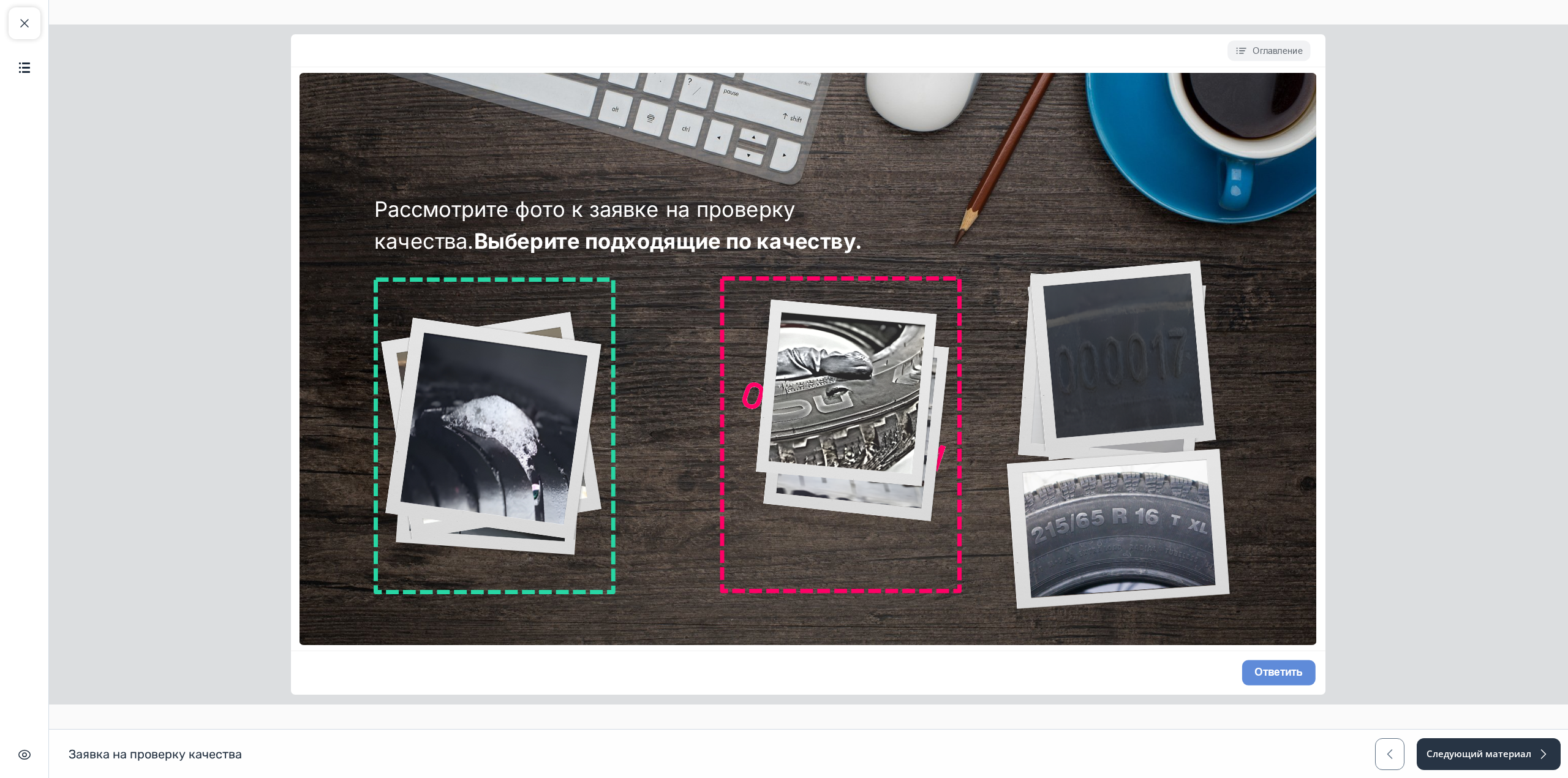
drag, startPoint x: 847, startPoint y: 430, endPoint x: 818, endPoint y: 452, distance: 36.4
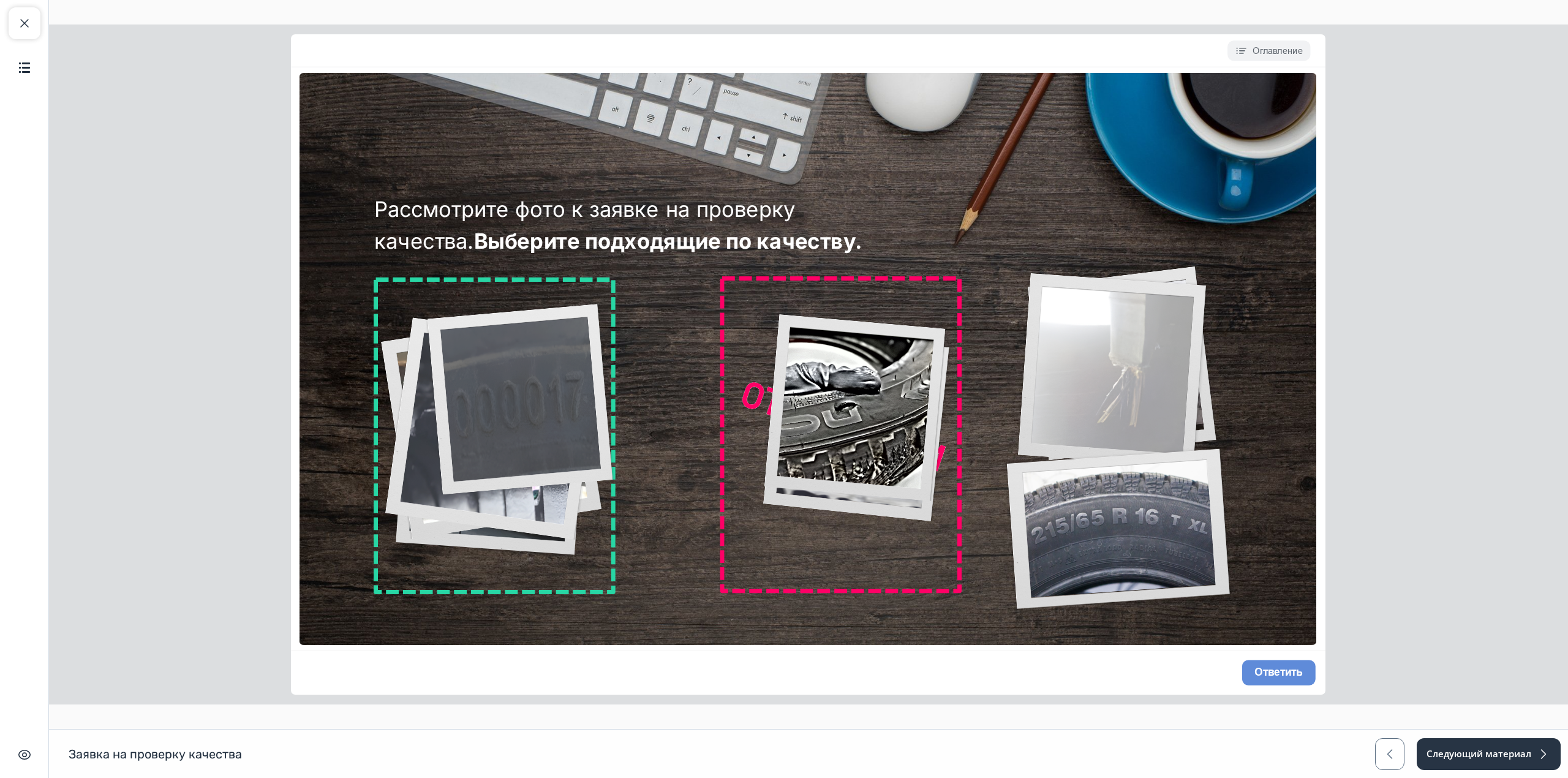
drag, startPoint x: 1184, startPoint y: 383, endPoint x: 413, endPoint y: 445, distance: 773.5
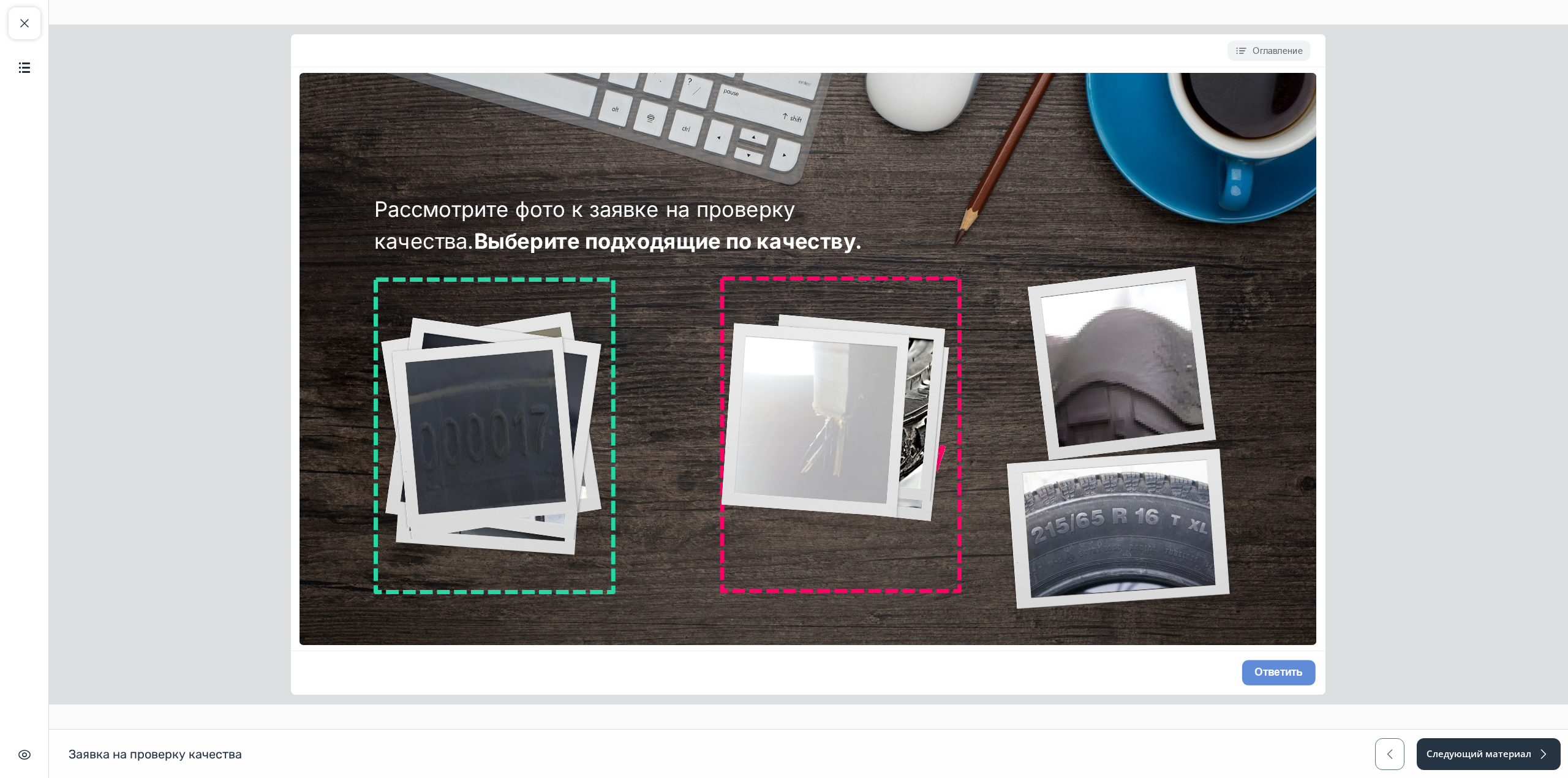
drag, startPoint x: 1091, startPoint y: 398, endPoint x: 701, endPoint y: 463, distance: 395.4
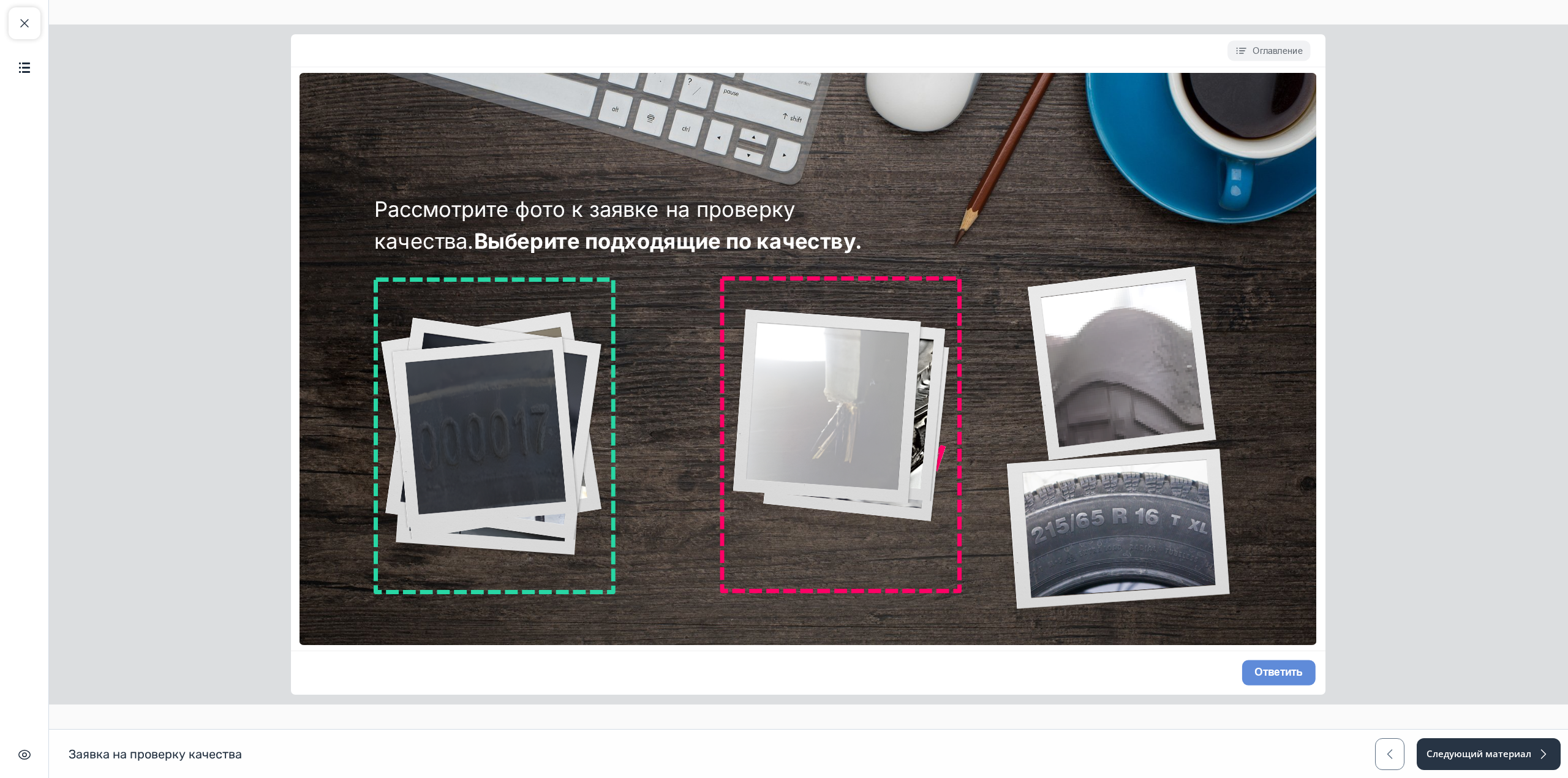
drag, startPoint x: 797, startPoint y: 402, endPoint x: 811, endPoint y: 418, distance: 21.3
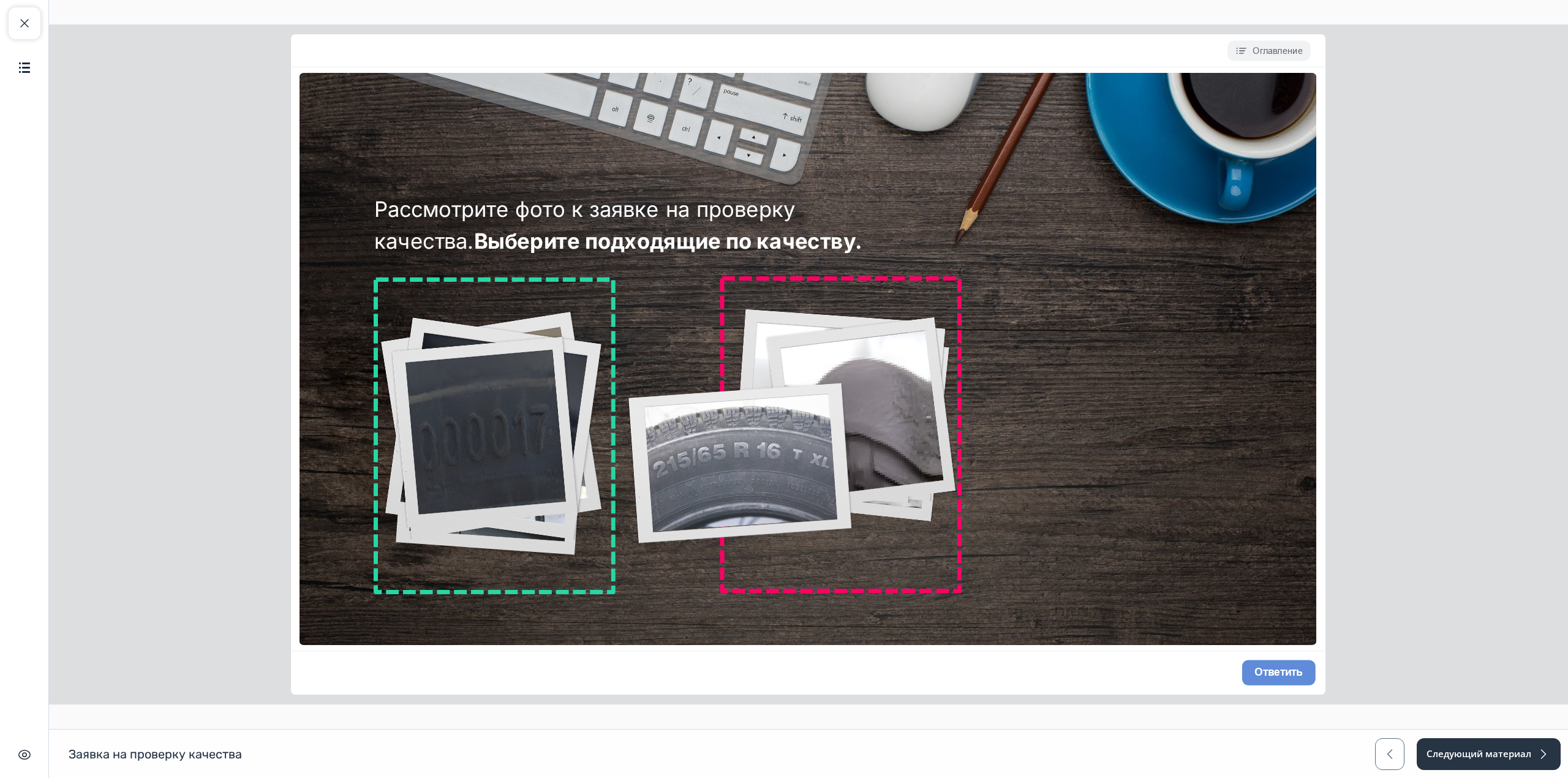
drag, startPoint x: 677, startPoint y: 500, endPoint x: 489, endPoint y: 470, distance: 190.4
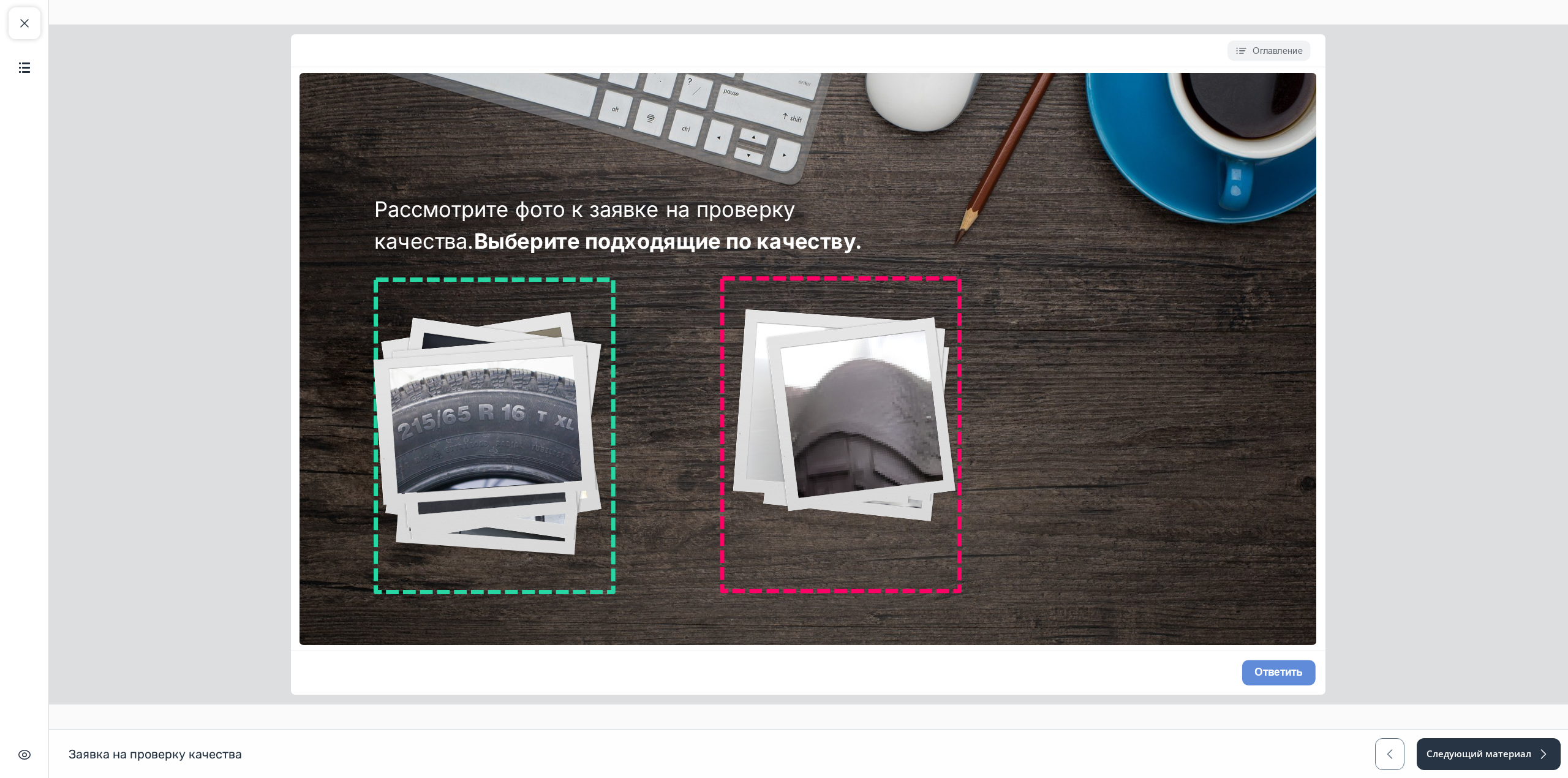
click at [48, 26] on div "Закрыть курс Содержание Скрыть интерфейс" at bounding box center [25, 389] width 49 height 778
drag, startPoint x: 23, startPoint y: 18, endPoint x: 410, endPoint y: 182, distance: 420.3
click at [23, 18] on span "button" at bounding box center [24, 23] width 15 height 15
